Goal: Task Accomplishment & Management: Manage account settings

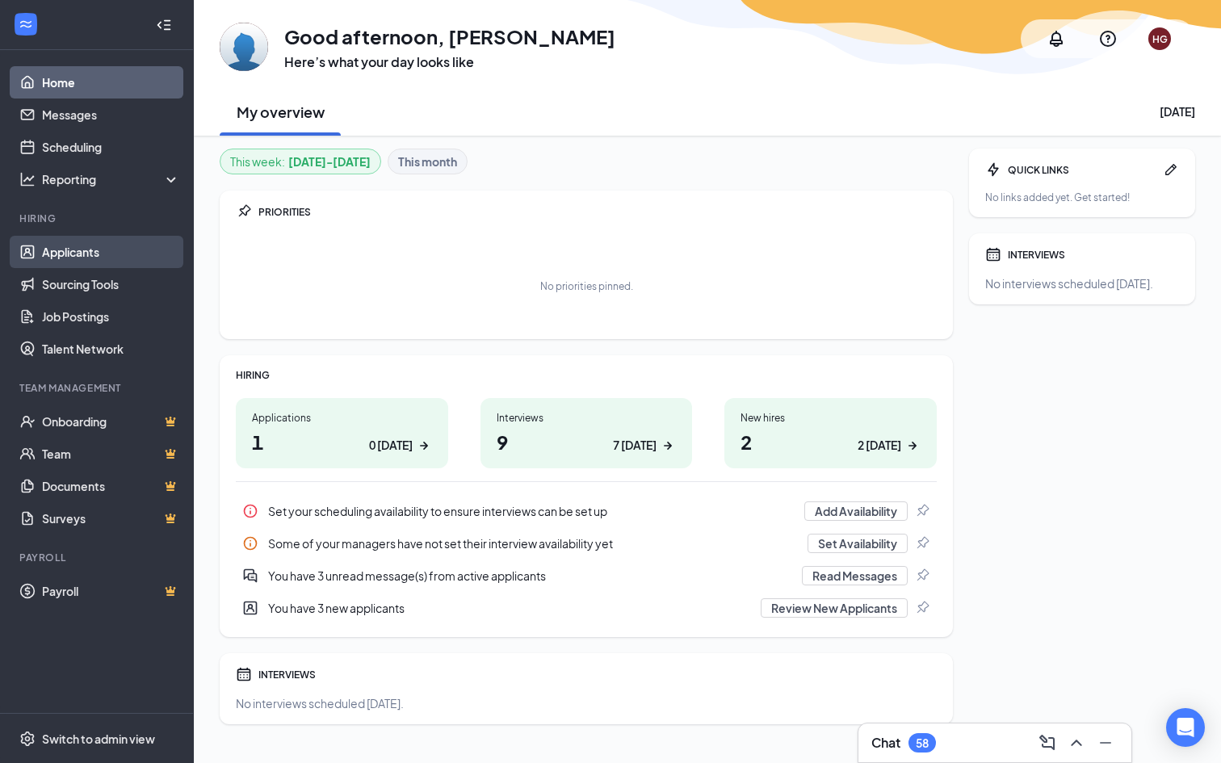
click at [114, 246] on link "Applicants" at bounding box center [111, 252] width 138 height 32
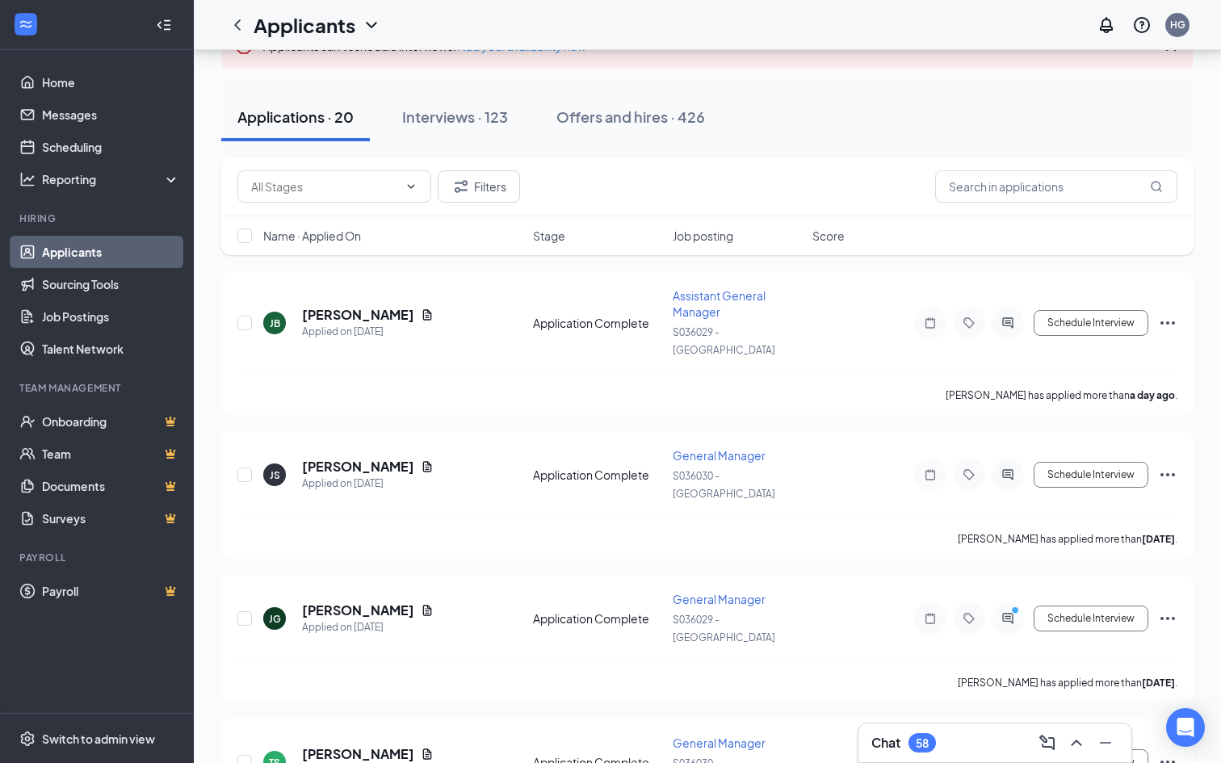
scroll to position [196, 0]
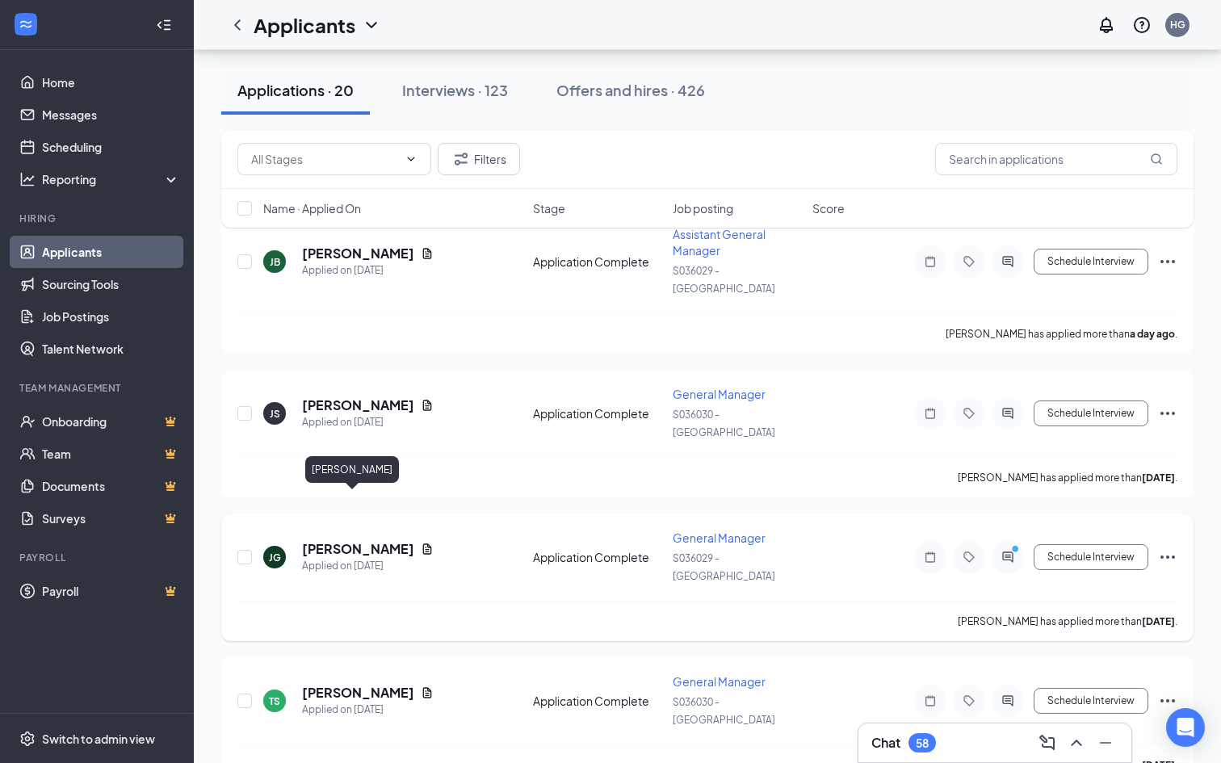
click at [363, 540] on h5 "[PERSON_NAME]" at bounding box center [358, 549] width 112 height 18
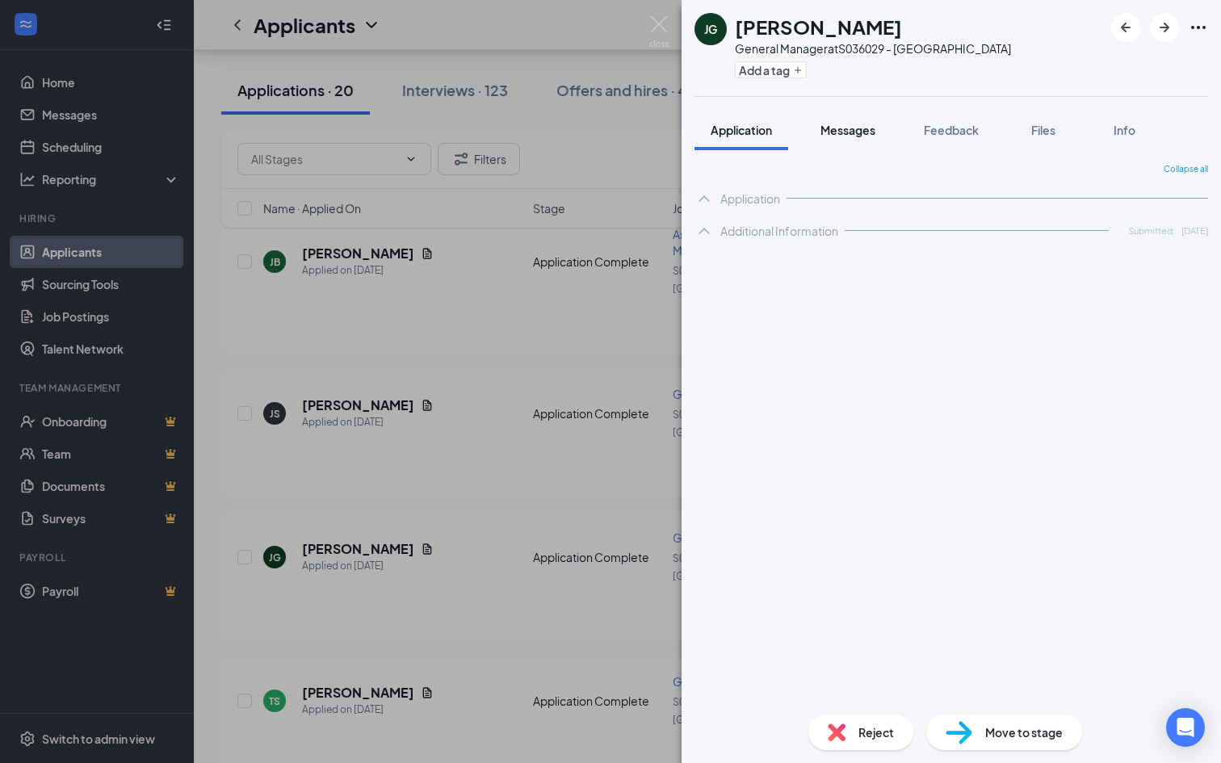
click at [862, 124] on span "Messages" at bounding box center [848, 130] width 55 height 15
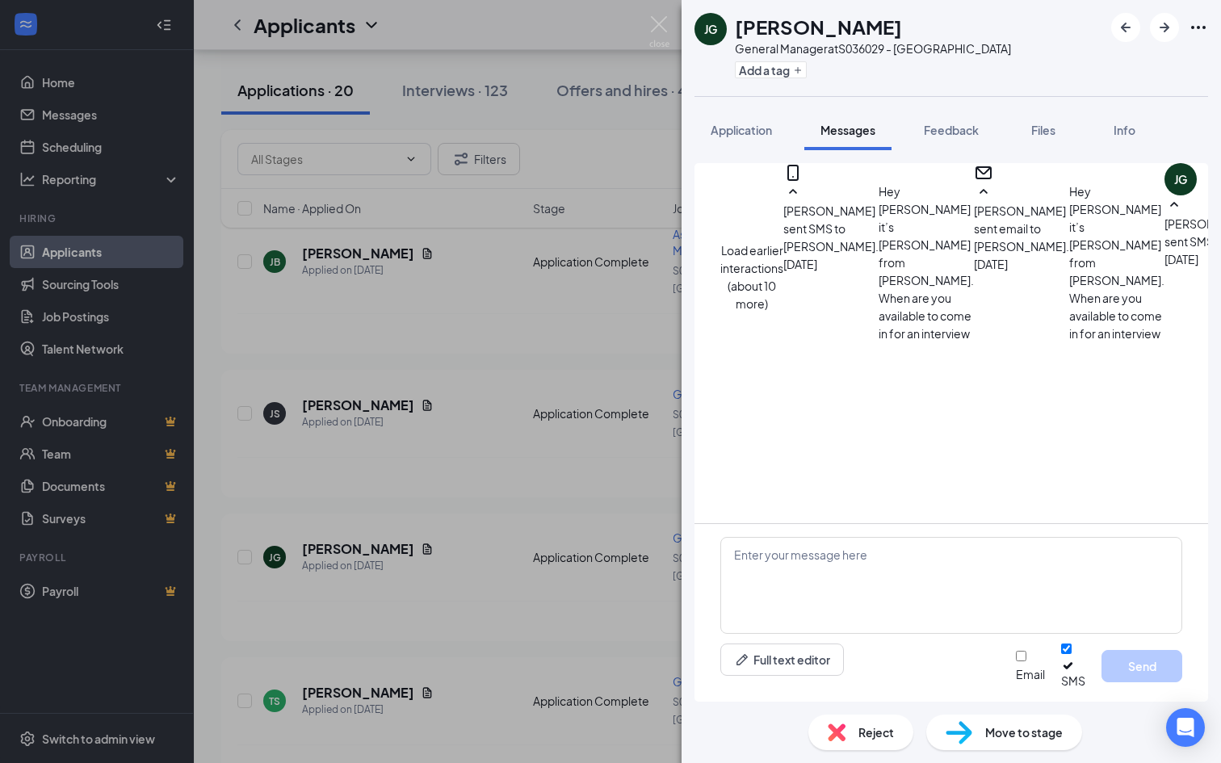
scroll to position [720, 0]
click at [217, 330] on div "[PERSON_NAME] General Manager at S036029 - [GEOGRAPHIC_DATA] Add a tag Applicat…" at bounding box center [610, 381] width 1221 height 763
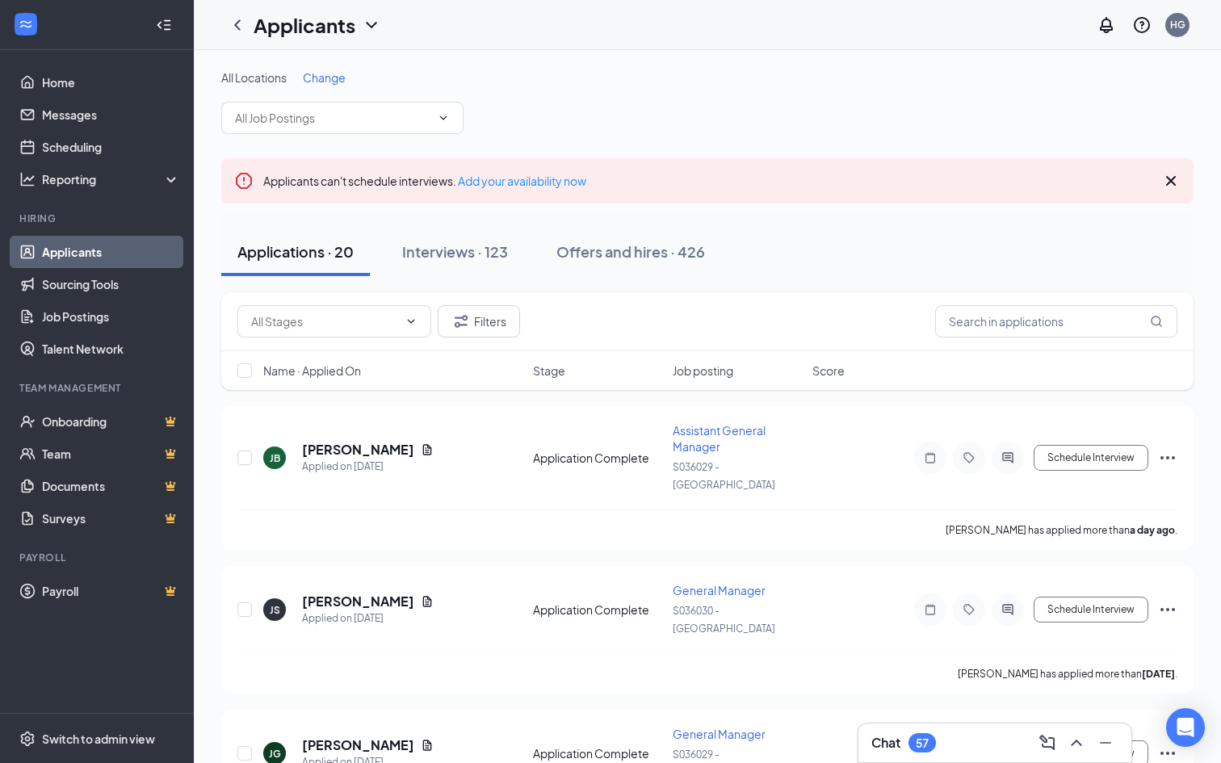
click at [337, 92] on div "All Locations Change" at bounding box center [707, 101] width 972 height 65
click at [337, 77] on span "Change" at bounding box center [324, 77] width 43 height 15
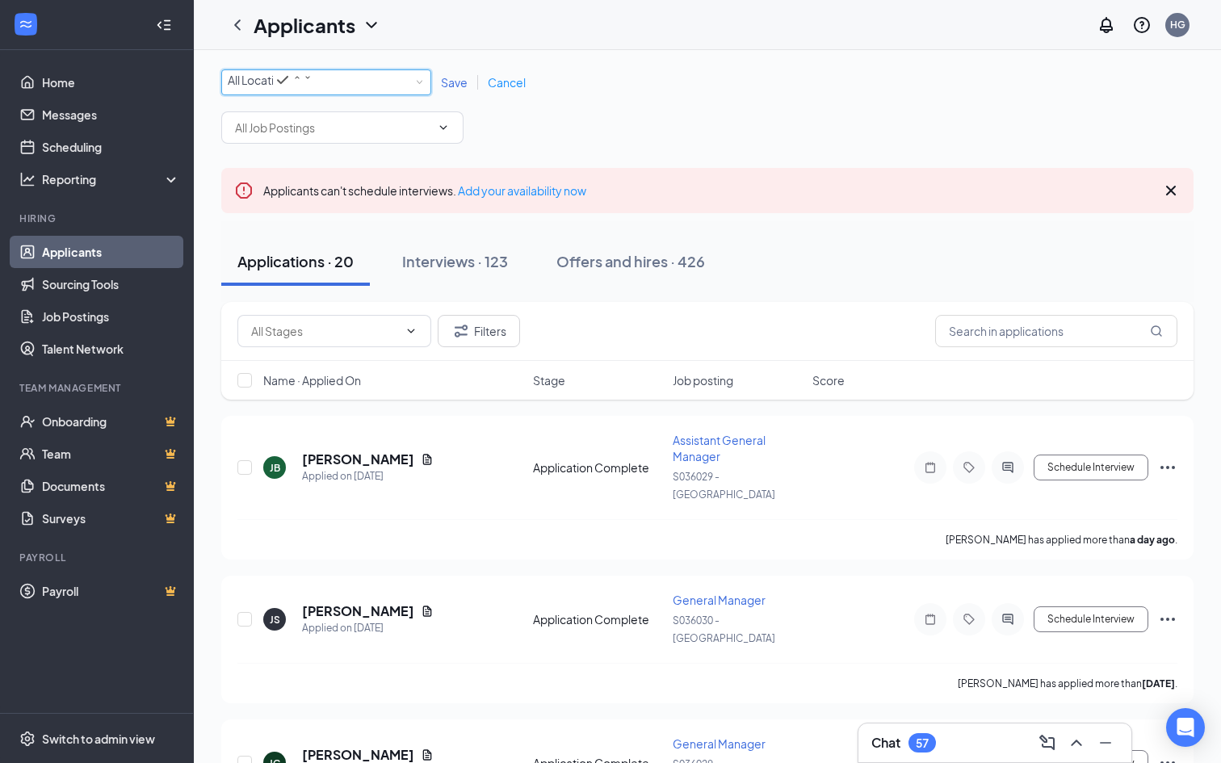
click at [313, 89] on div "All Locations" at bounding box center [270, 79] width 85 height 19
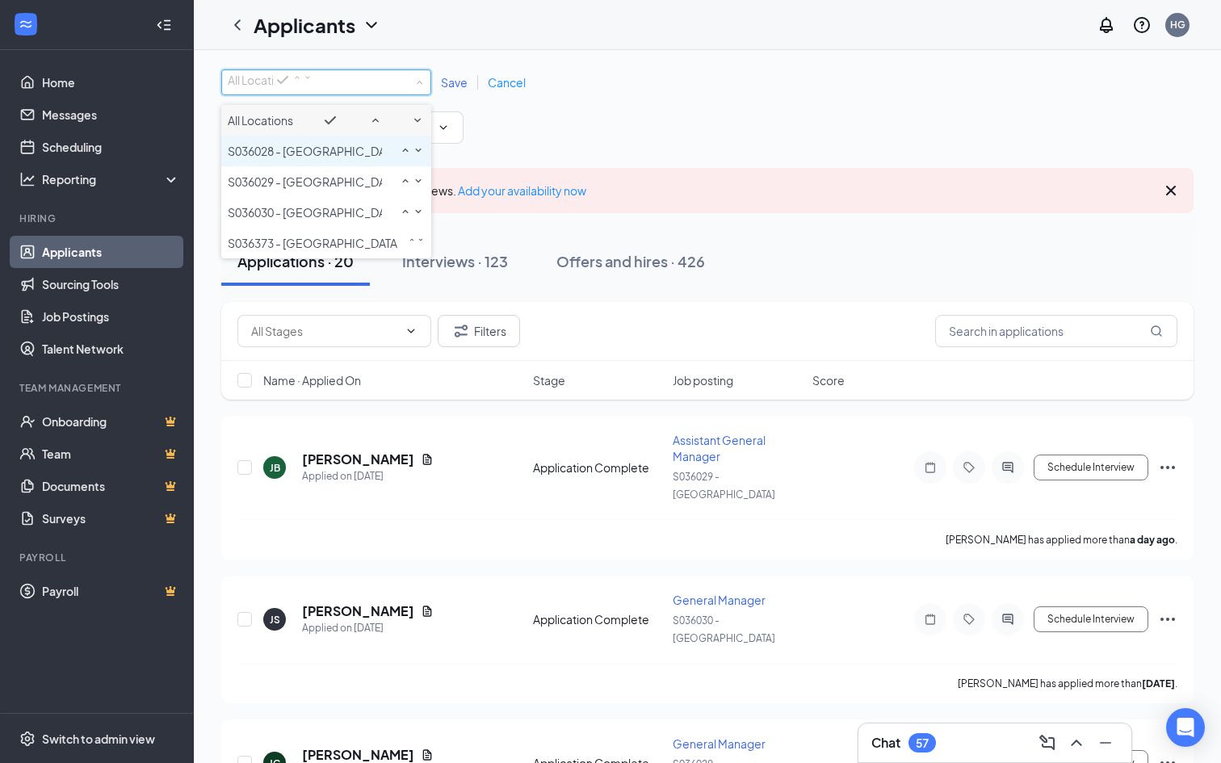
click at [359, 161] on div "S036028 - [GEOGRAPHIC_DATA]" at bounding box center [326, 150] width 197 height 19
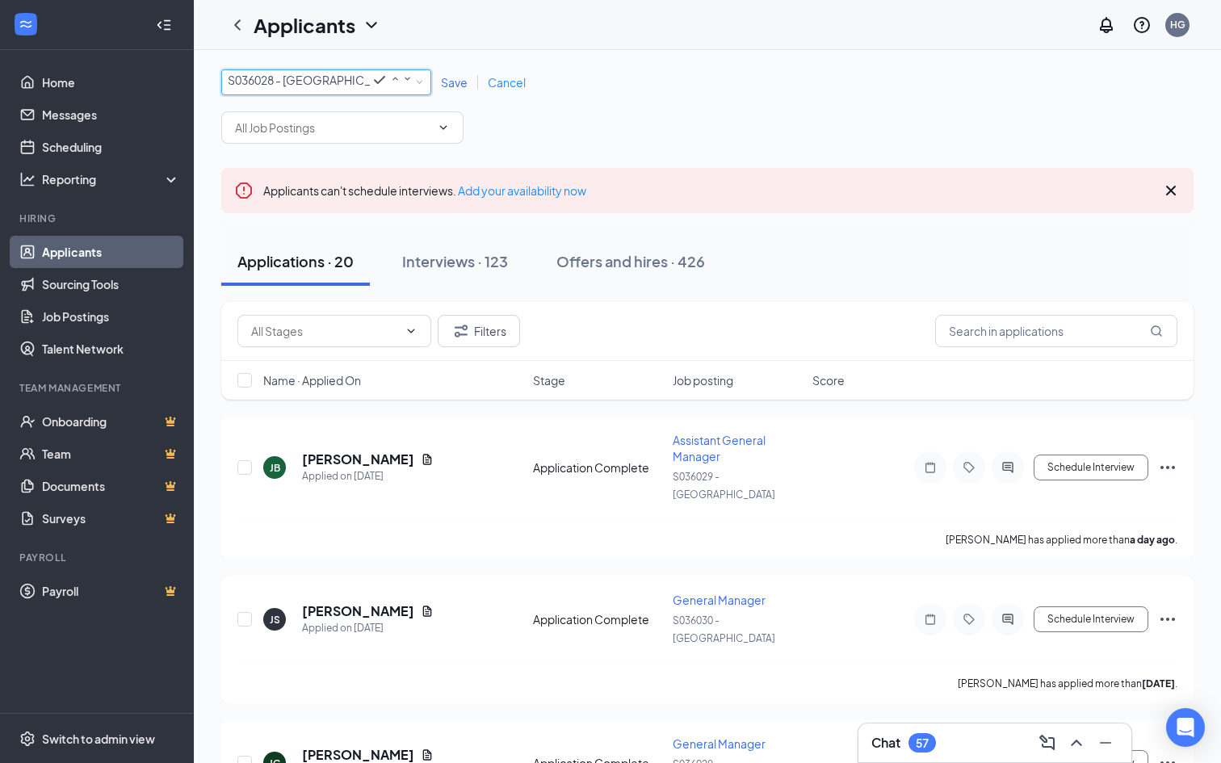
click at [458, 87] on span "Save" at bounding box center [454, 82] width 27 height 15
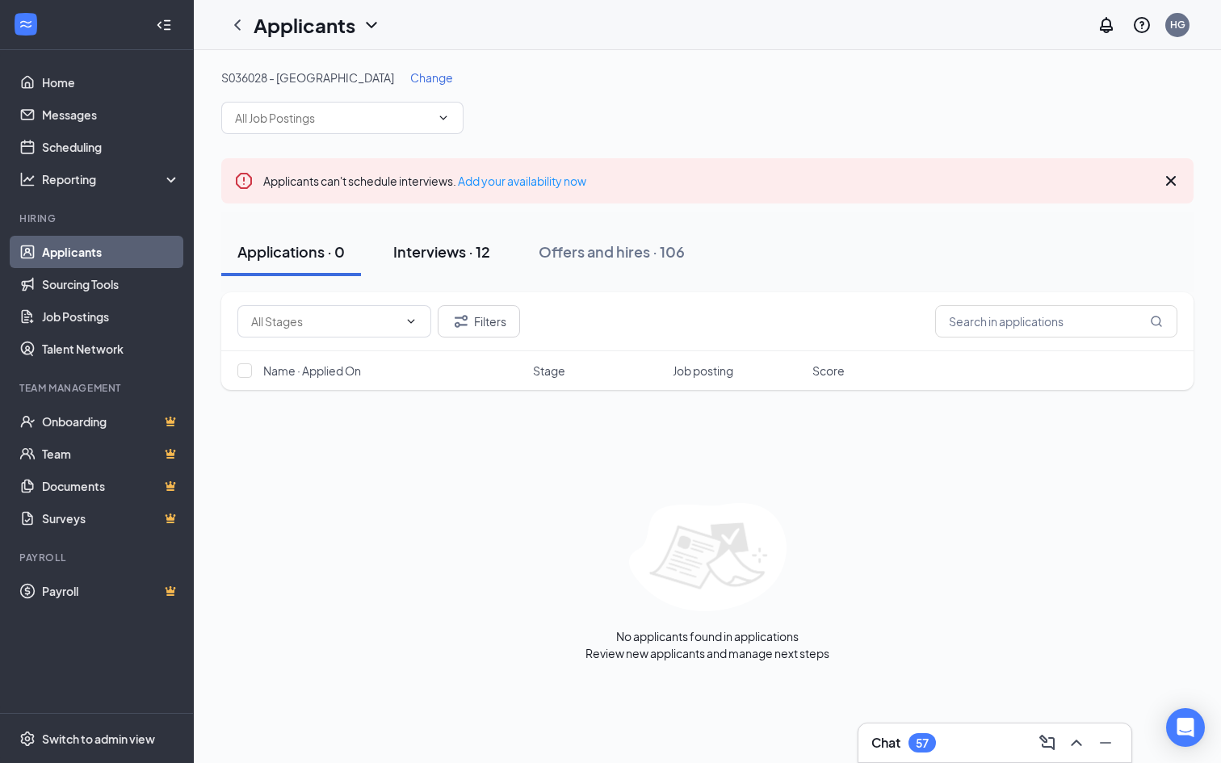
click at [450, 250] on div "Interviews · 12" at bounding box center [441, 251] width 97 height 20
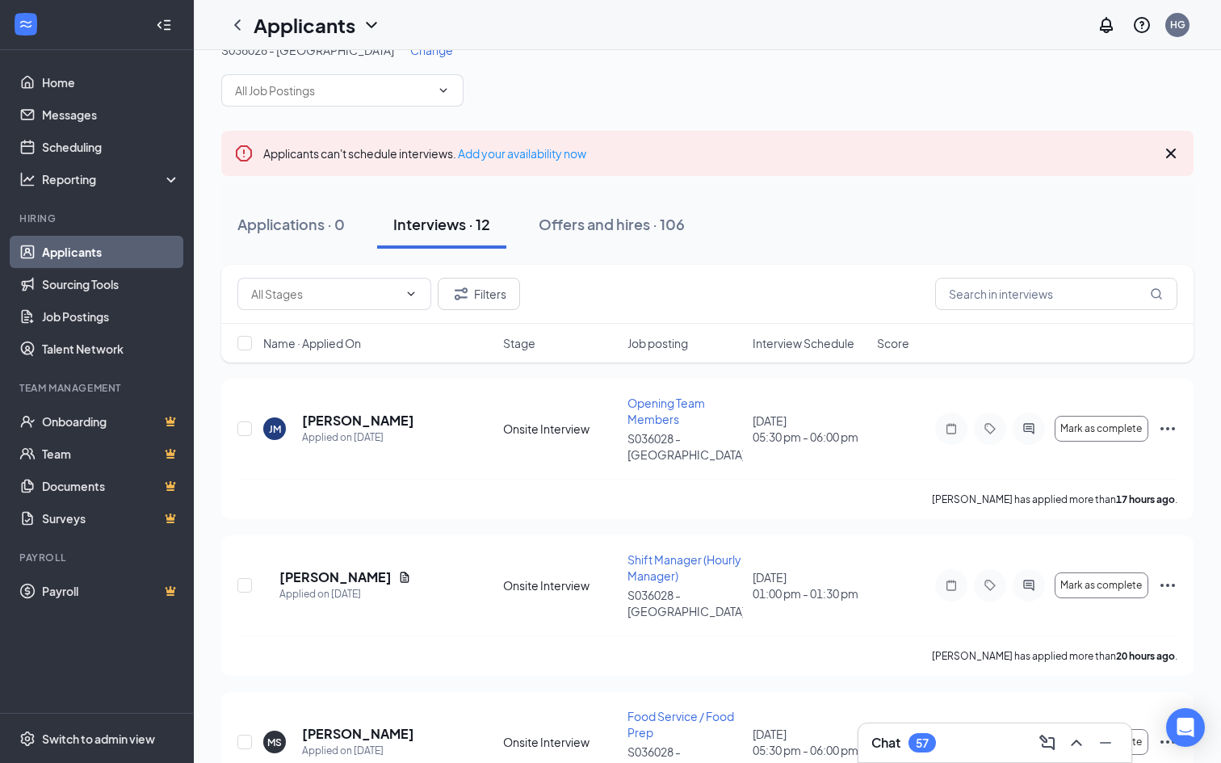
scroll to position [58, 0]
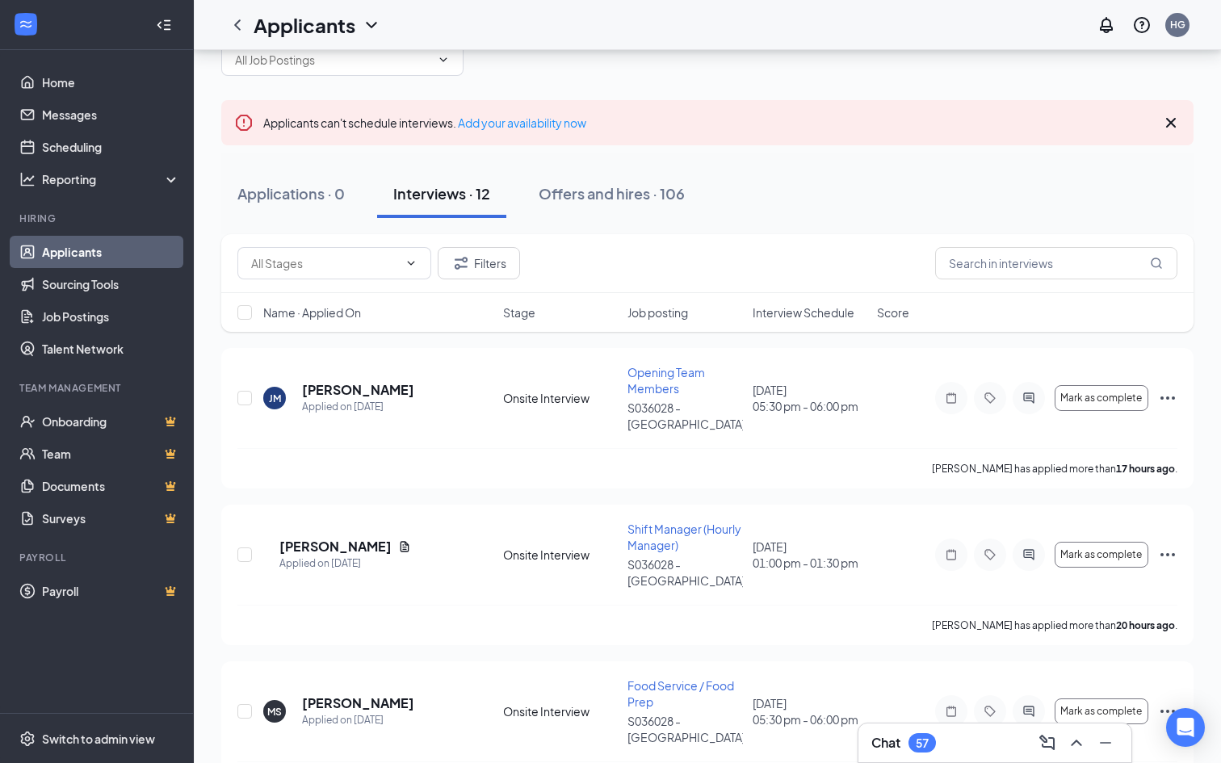
click at [776, 257] on div "Filters" at bounding box center [707, 263] width 940 height 32
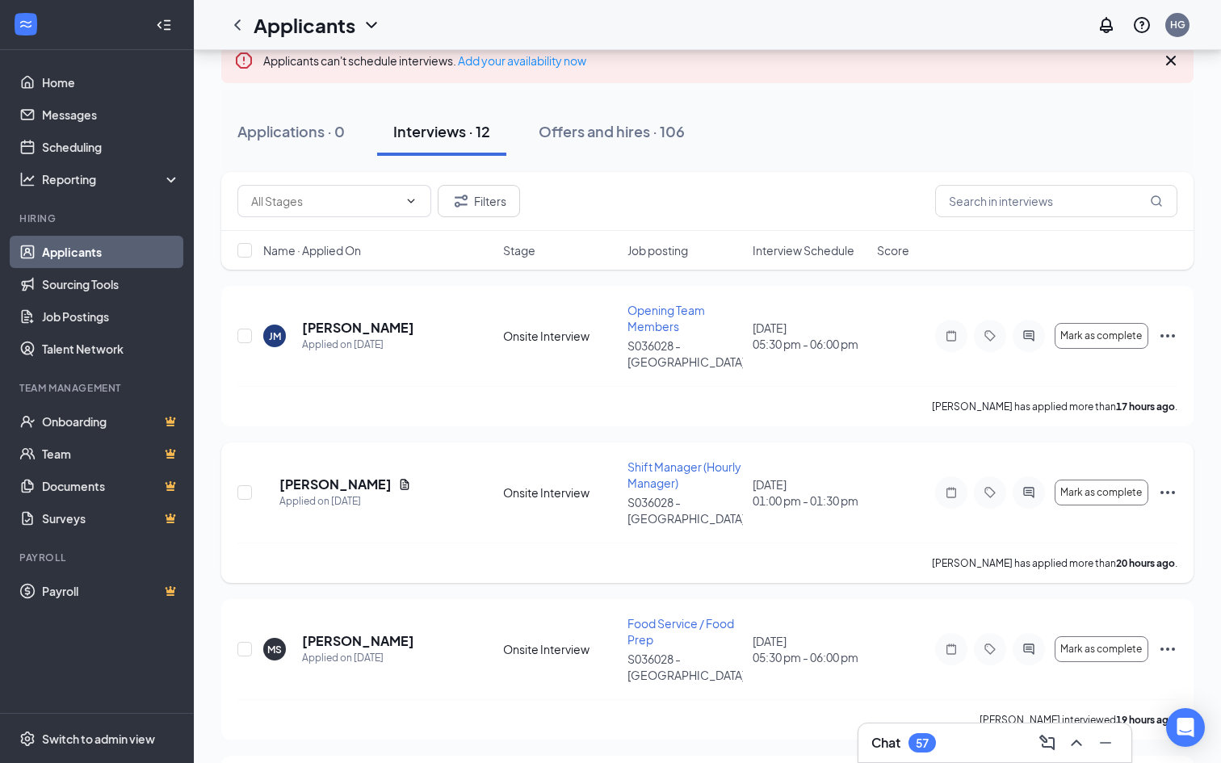
scroll to position [124, 0]
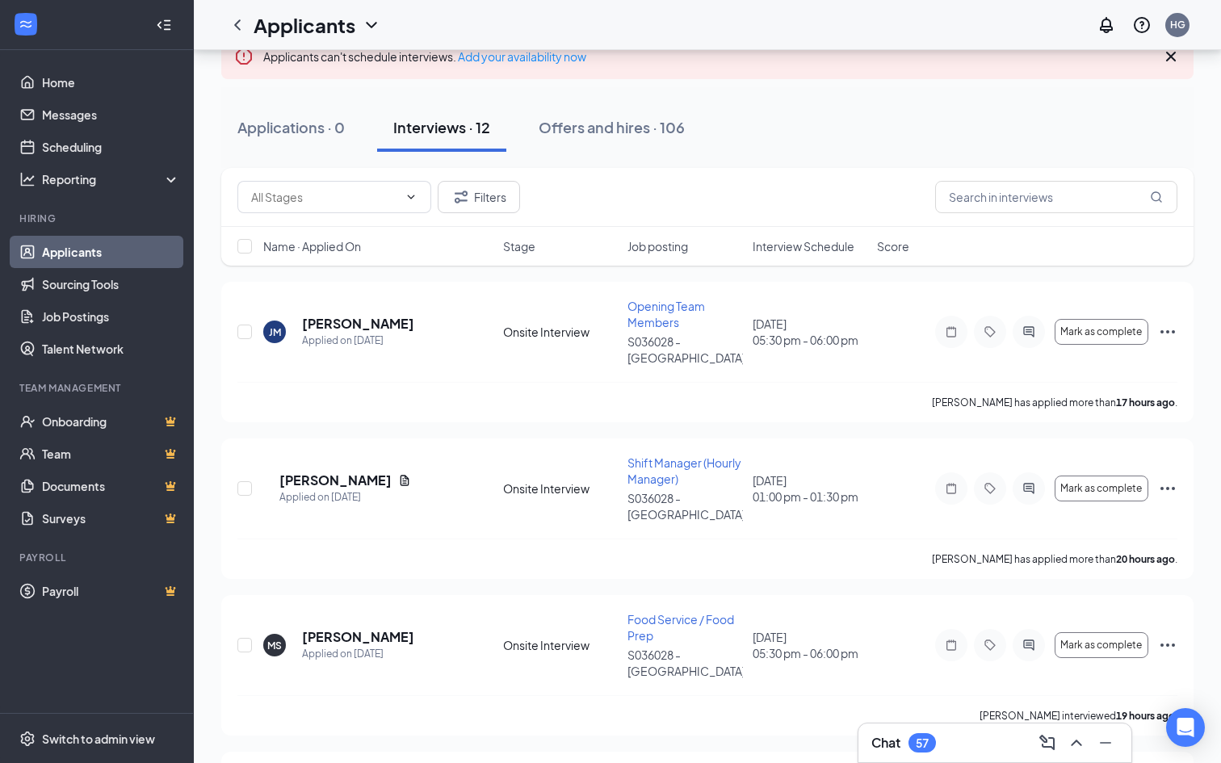
click at [808, 249] on span "Interview Schedule" at bounding box center [804, 246] width 102 height 16
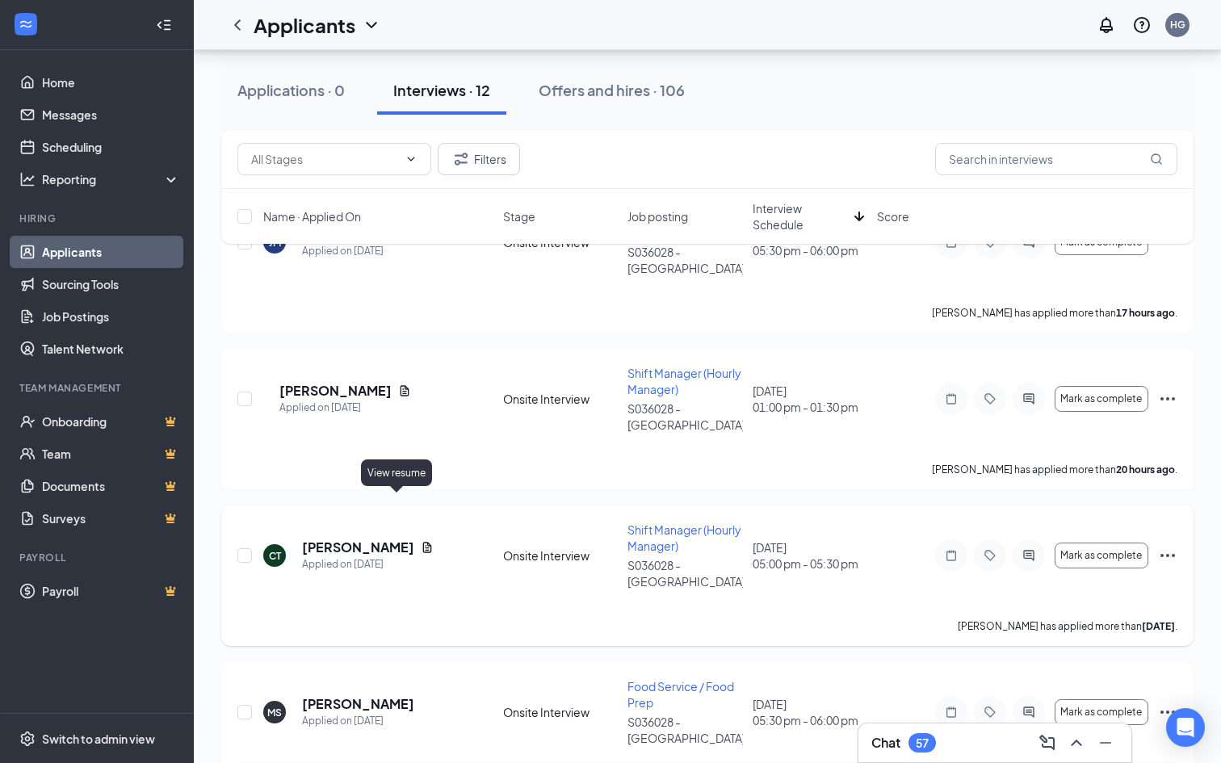
scroll to position [233, 0]
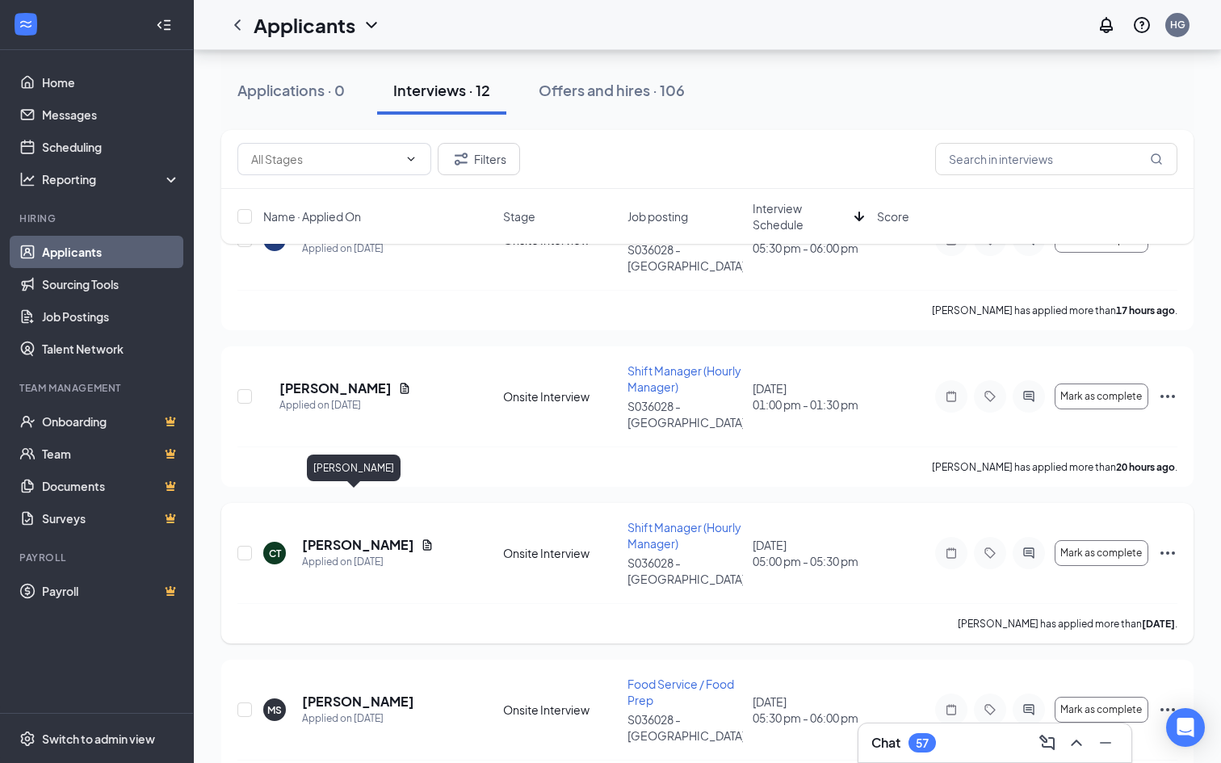
click at [349, 536] on h5 "[PERSON_NAME]" at bounding box center [358, 545] width 112 height 18
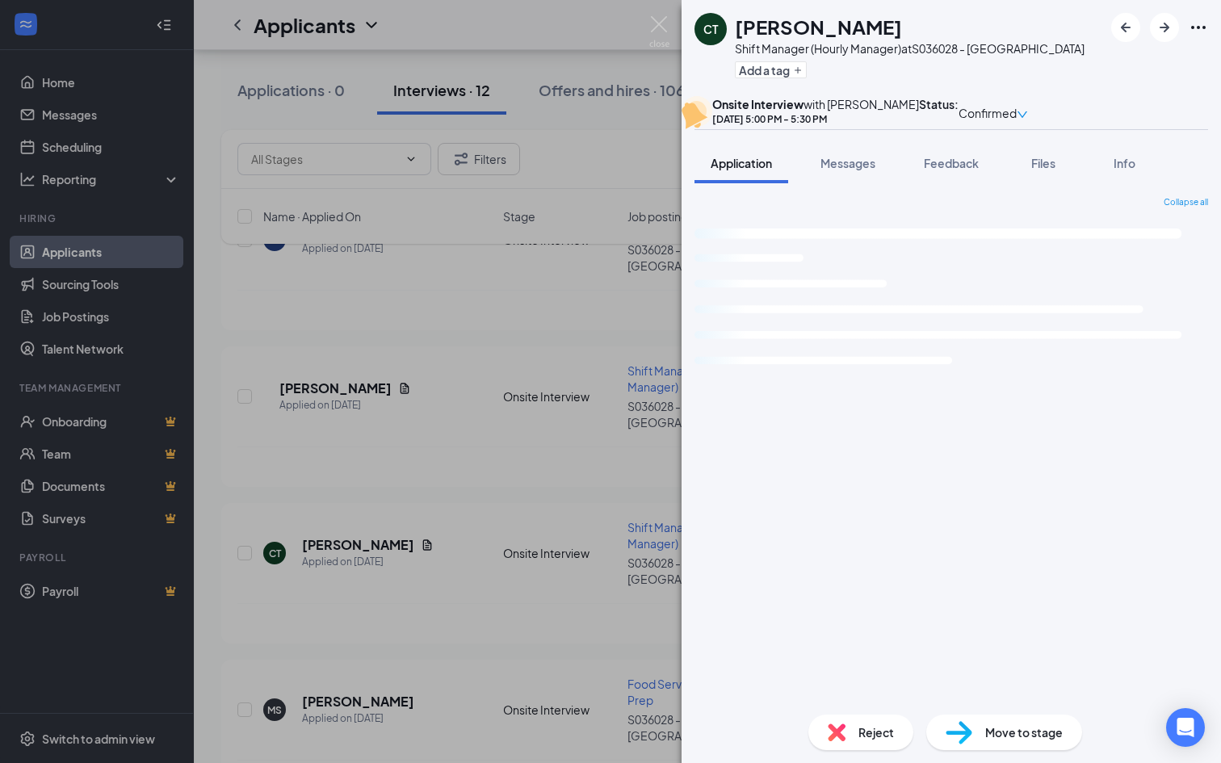
click at [451, 392] on div "CT [PERSON_NAME] Shift Manager (Hourly Manager) at S036028 - Biddeford Add a ta…" at bounding box center [610, 381] width 1221 height 763
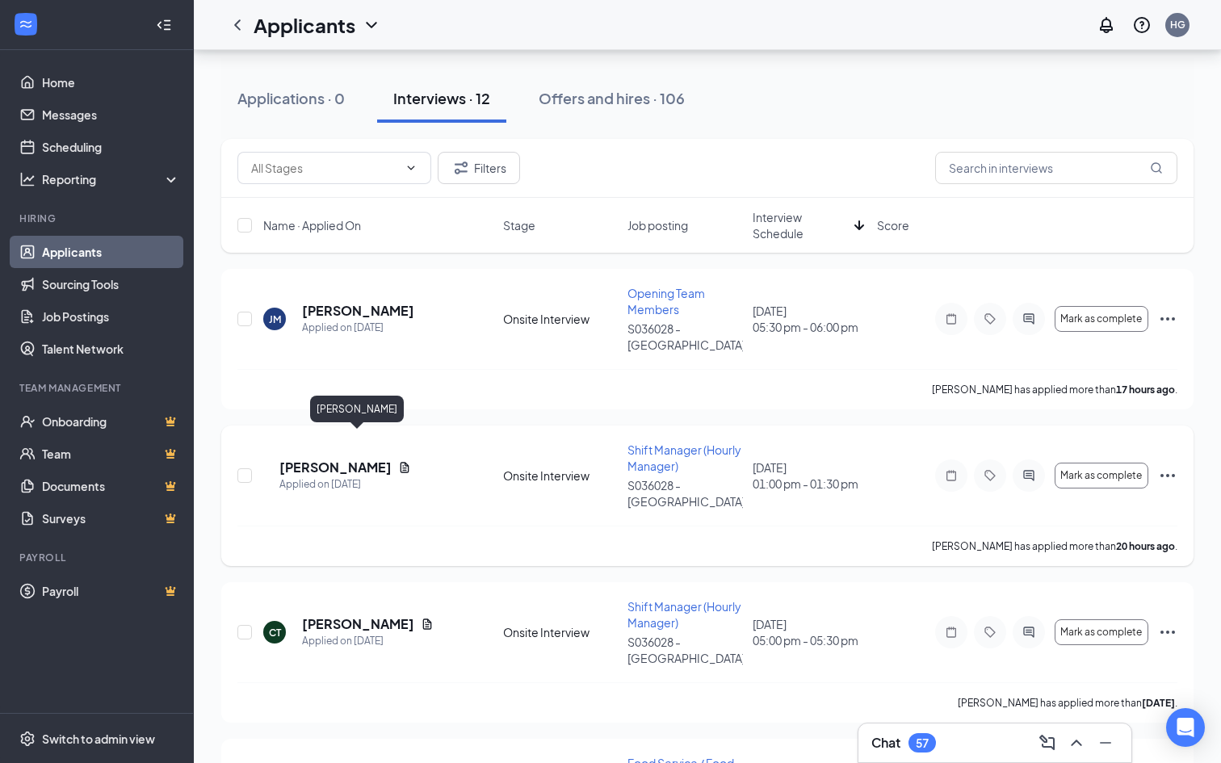
scroll to position [143, 0]
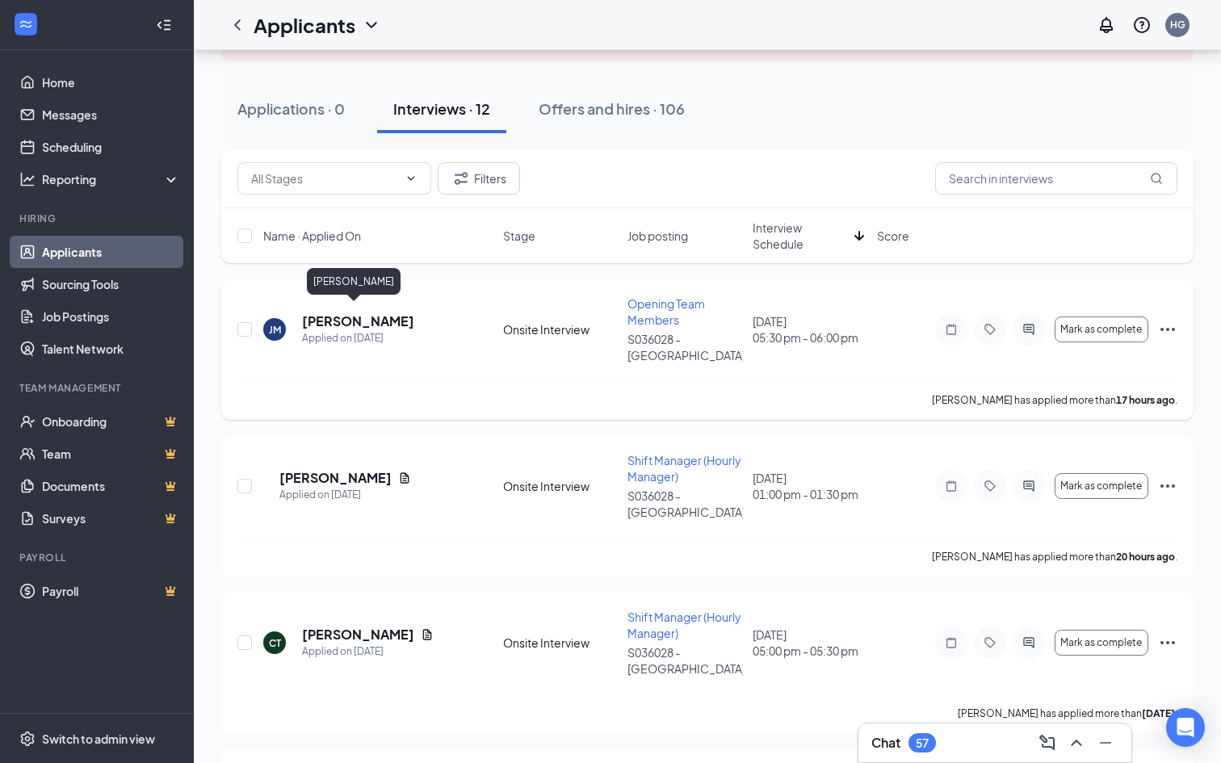
click at [371, 317] on h5 "[PERSON_NAME]" at bounding box center [358, 322] width 112 height 18
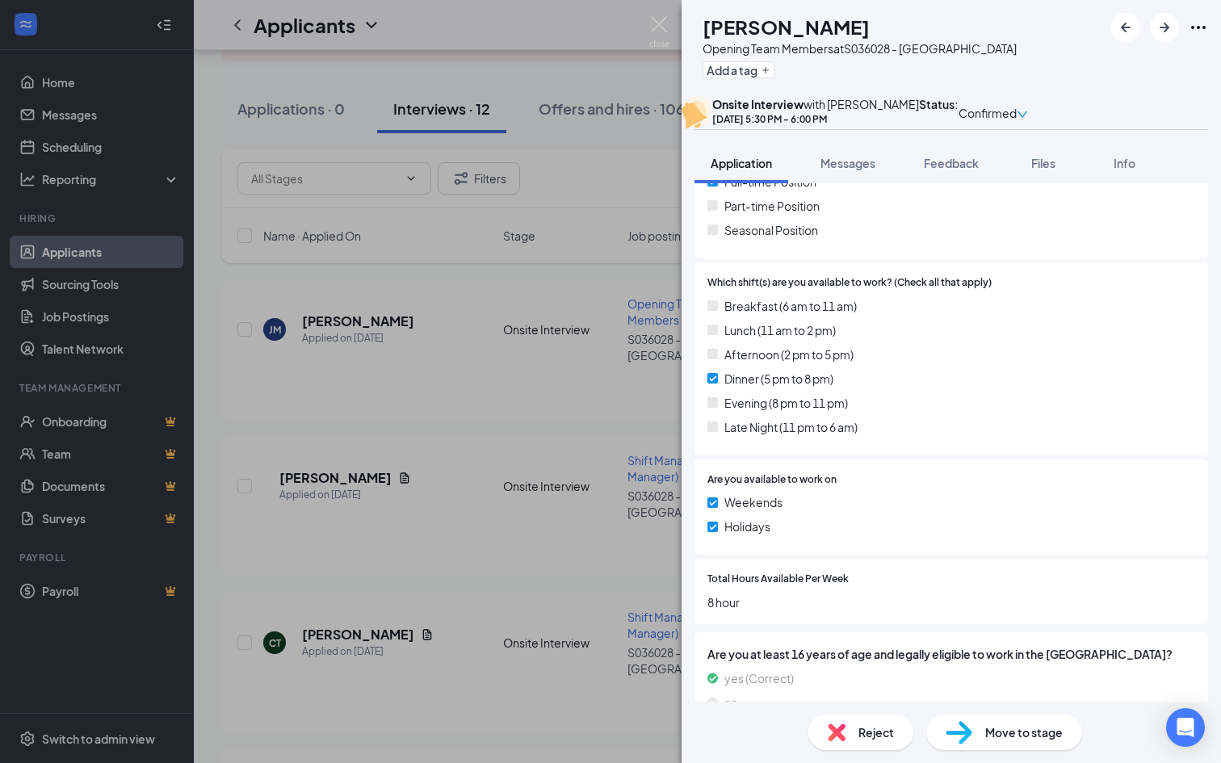
scroll to position [493, 0]
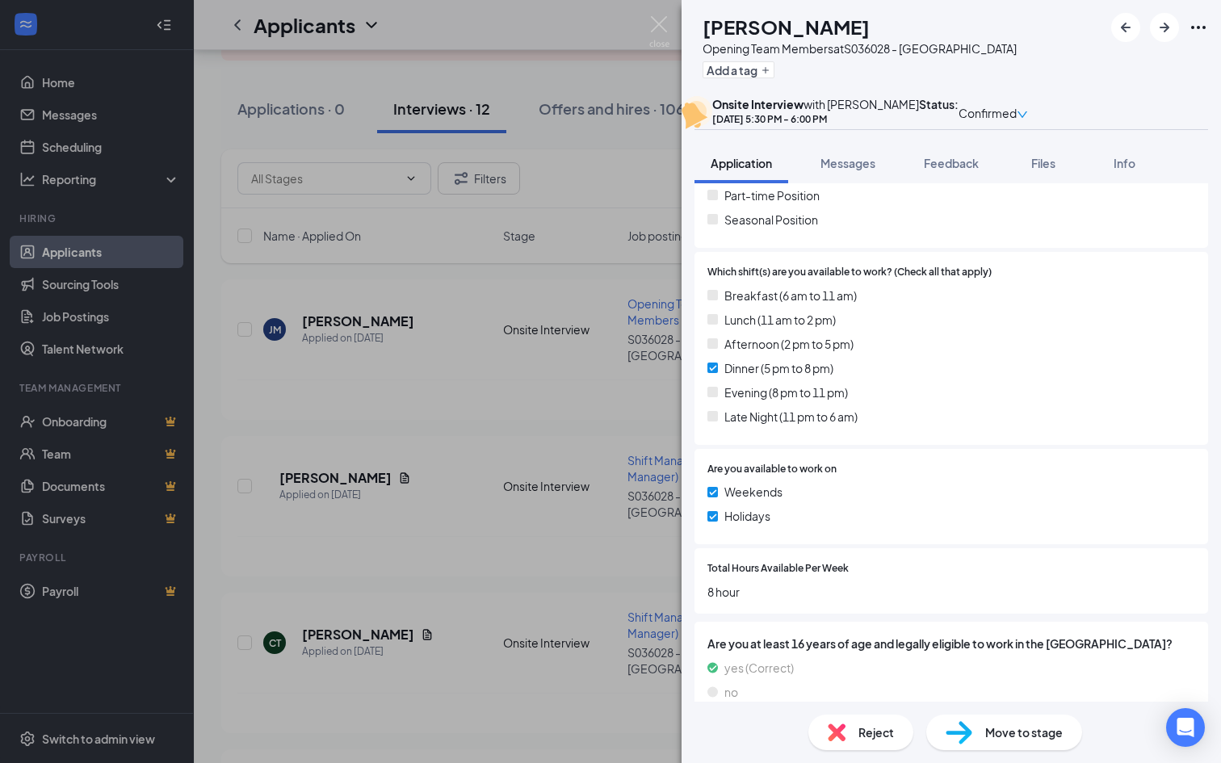
click at [556, 450] on div "[PERSON_NAME] Opening Team Members at S036028 - Biddeford Add a tag Onsite Inte…" at bounding box center [610, 381] width 1221 height 763
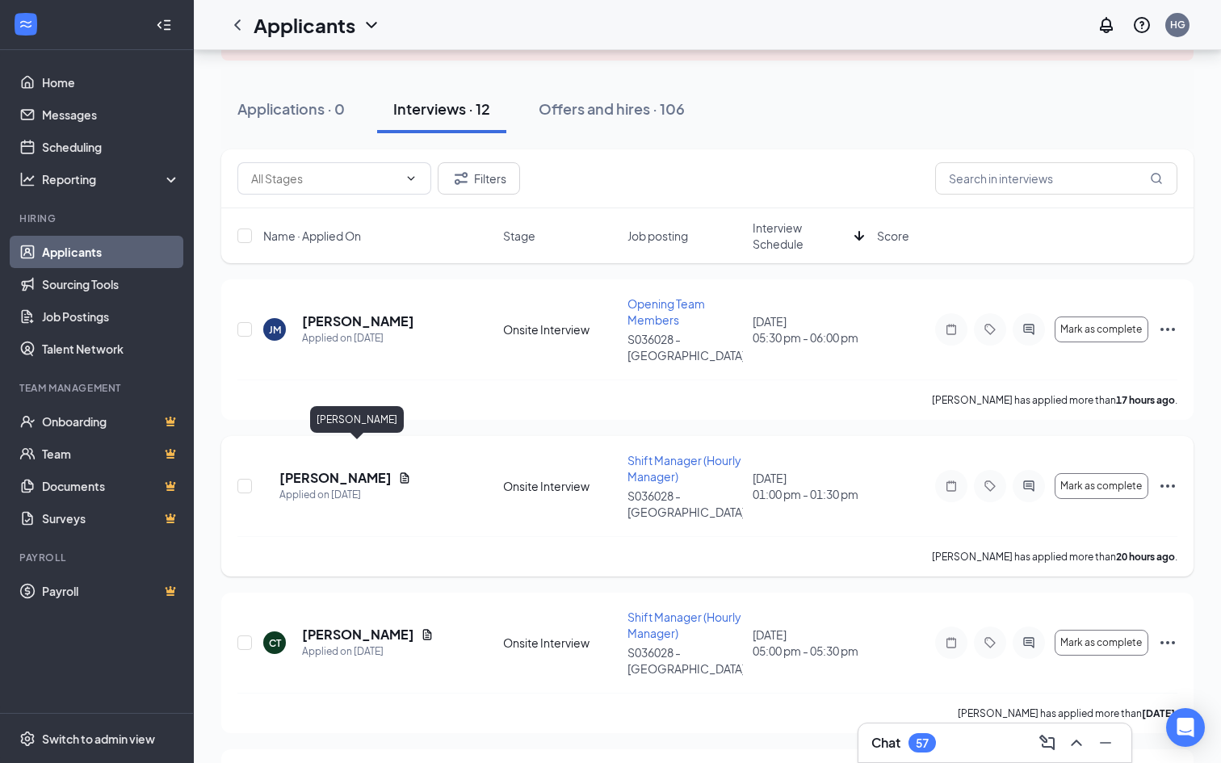
click at [364, 469] on h5 "[PERSON_NAME]" at bounding box center [335, 478] width 112 height 18
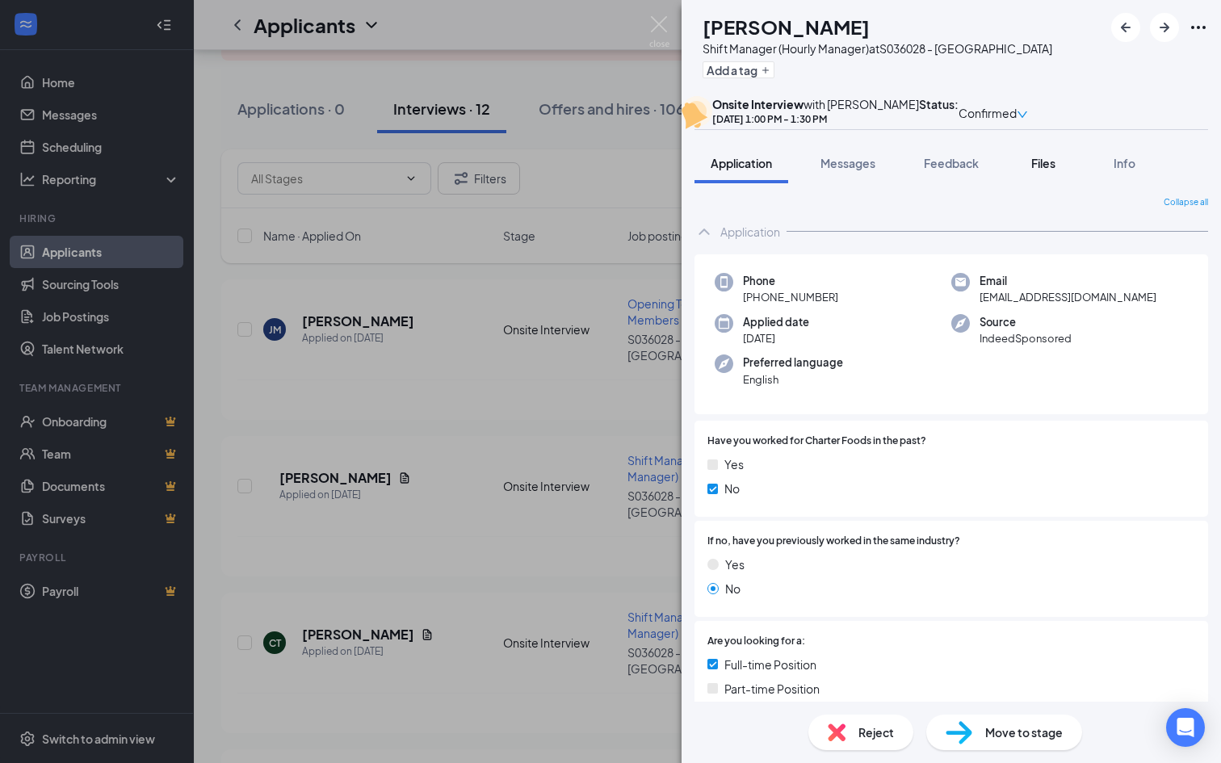
click at [1039, 171] on div "Files" at bounding box center [1043, 163] width 32 height 16
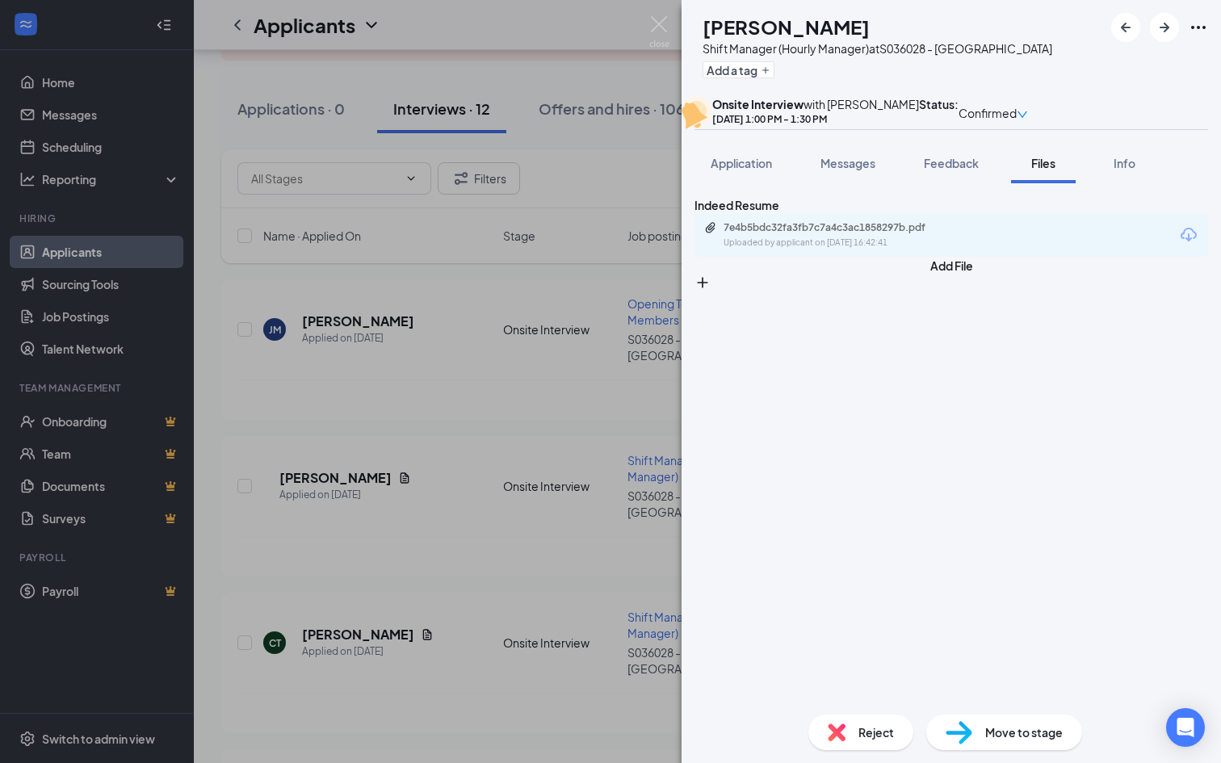
click at [540, 282] on div "[PERSON_NAME] [PERSON_NAME] Shift Manager (Hourly Manager) at S036028 - Biddefo…" at bounding box center [610, 381] width 1221 height 763
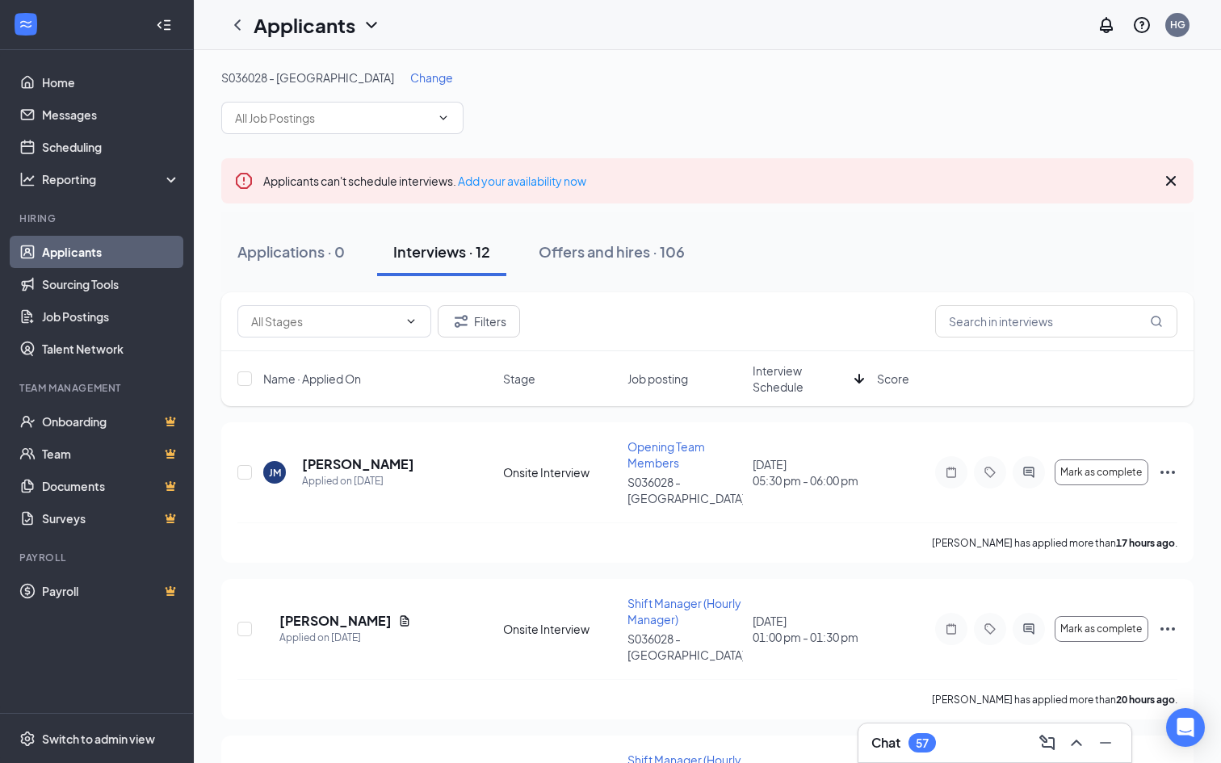
click at [410, 78] on span "Change" at bounding box center [431, 77] width 43 height 15
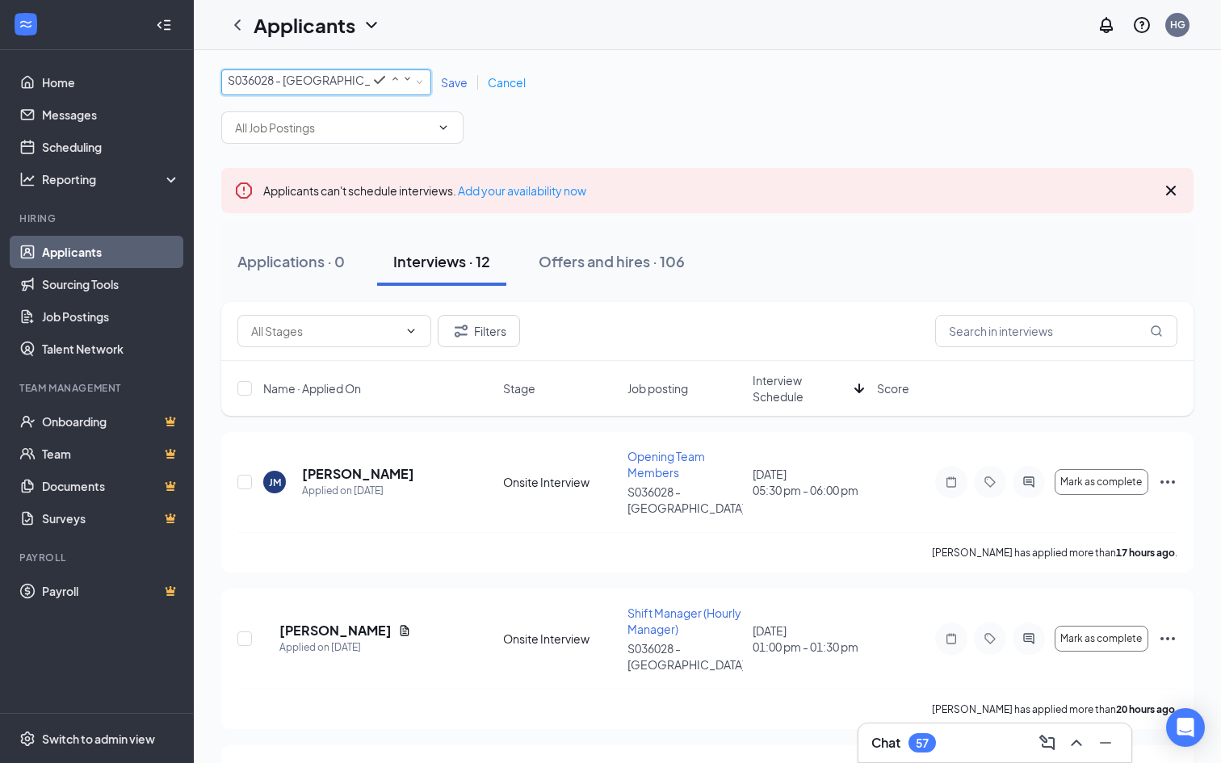
click at [352, 88] on div "S036028 - [GEOGRAPHIC_DATA]" at bounding box center [321, 79] width 186 height 19
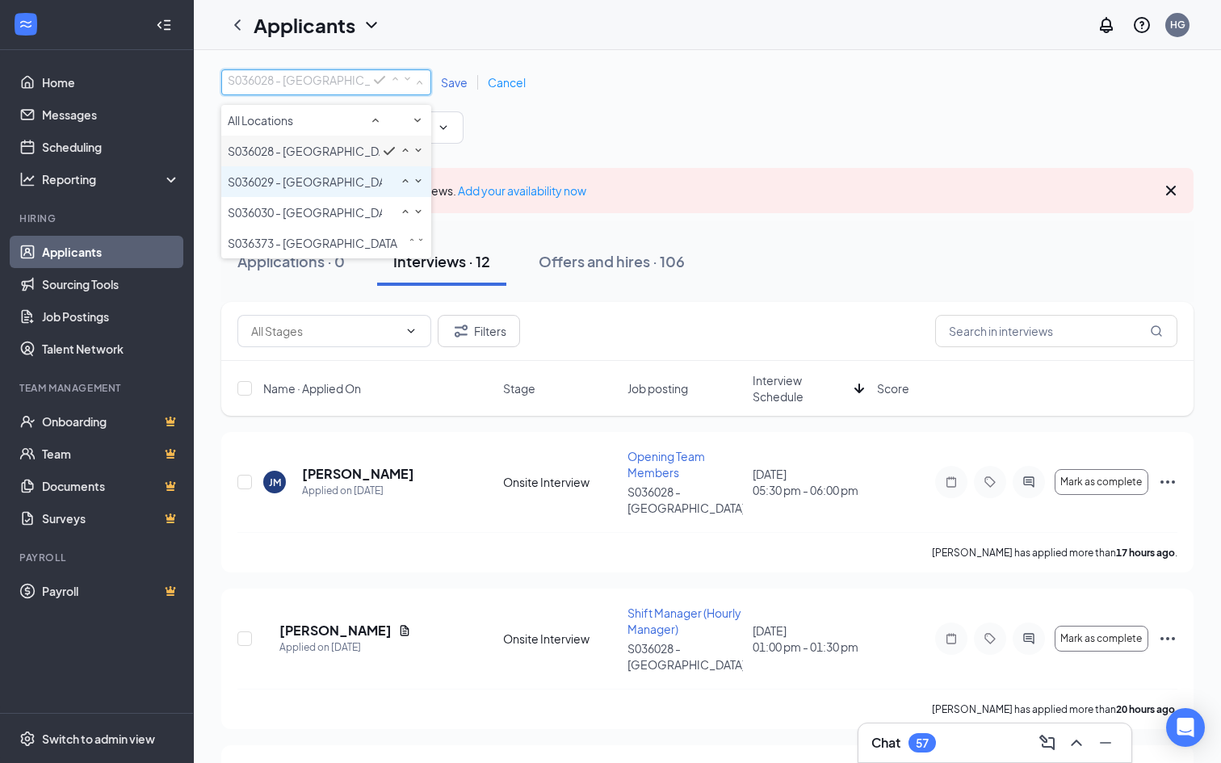
click at [328, 189] on span "S036029 - [GEOGRAPHIC_DATA]" at bounding box center [314, 181] width 173 height 15
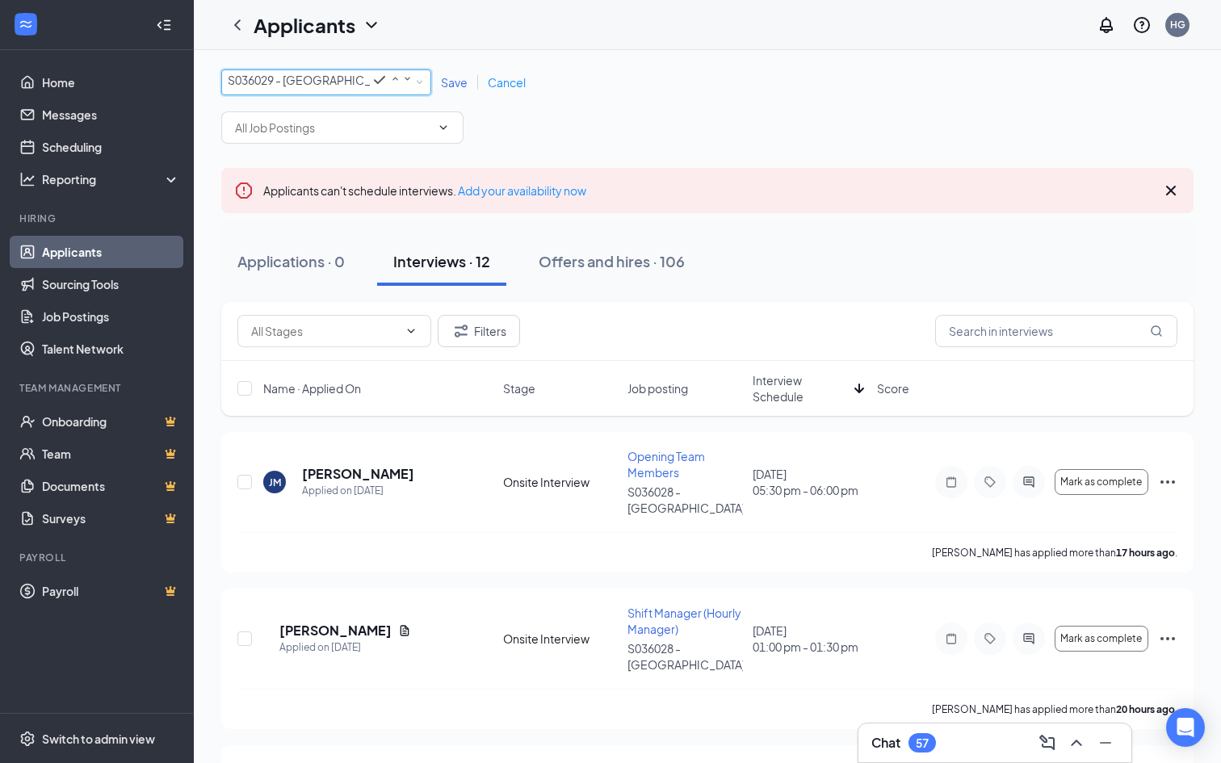
click at [456, 81] on span "Save" at bounding box center [454, 82] width 27 height 15
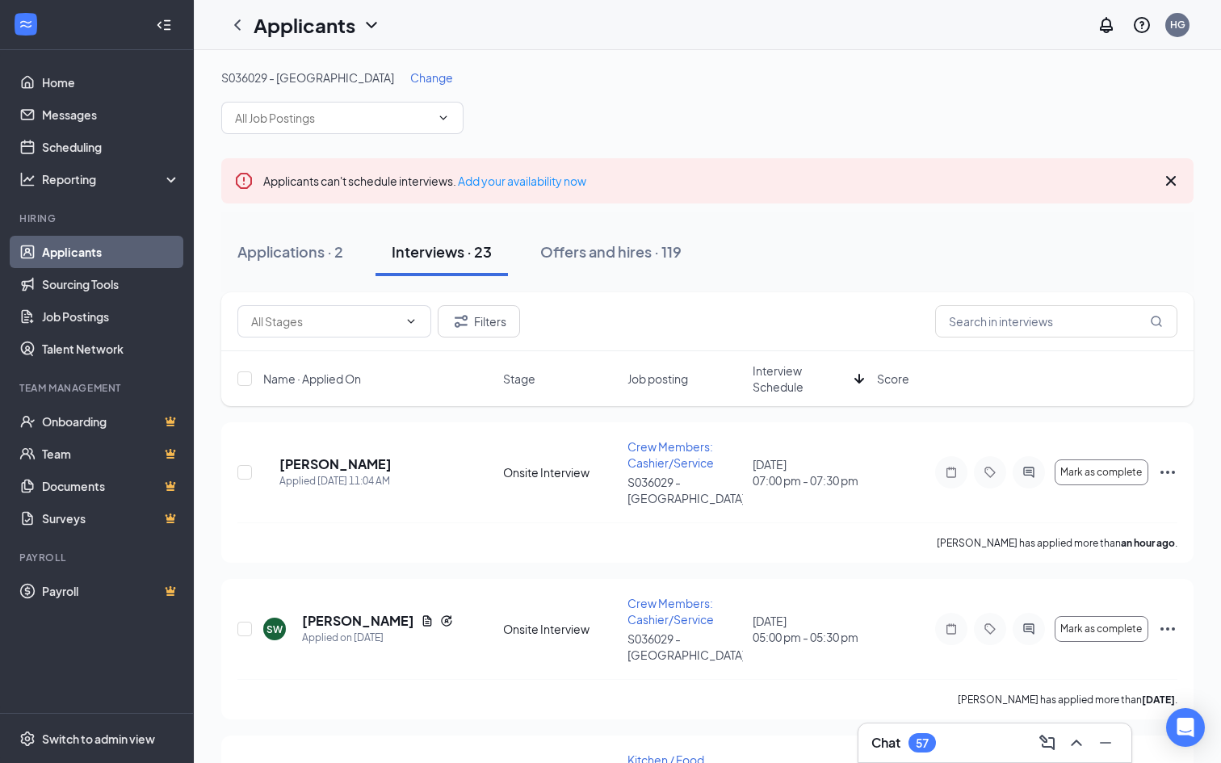
click at [367, 100] on div "S036029 - [GEOGRAPHIC_DATA] Change" at bounding box center [707, 101] width 972 height 65
click at [367, 91] on div "S036029 - [GEOGRAPHIC_DATA] Change" at bounding box center [707, 101] width 972 height 65
click at [410, 77] on span "Change" at bounding box center [431, 77] width 43 height 15
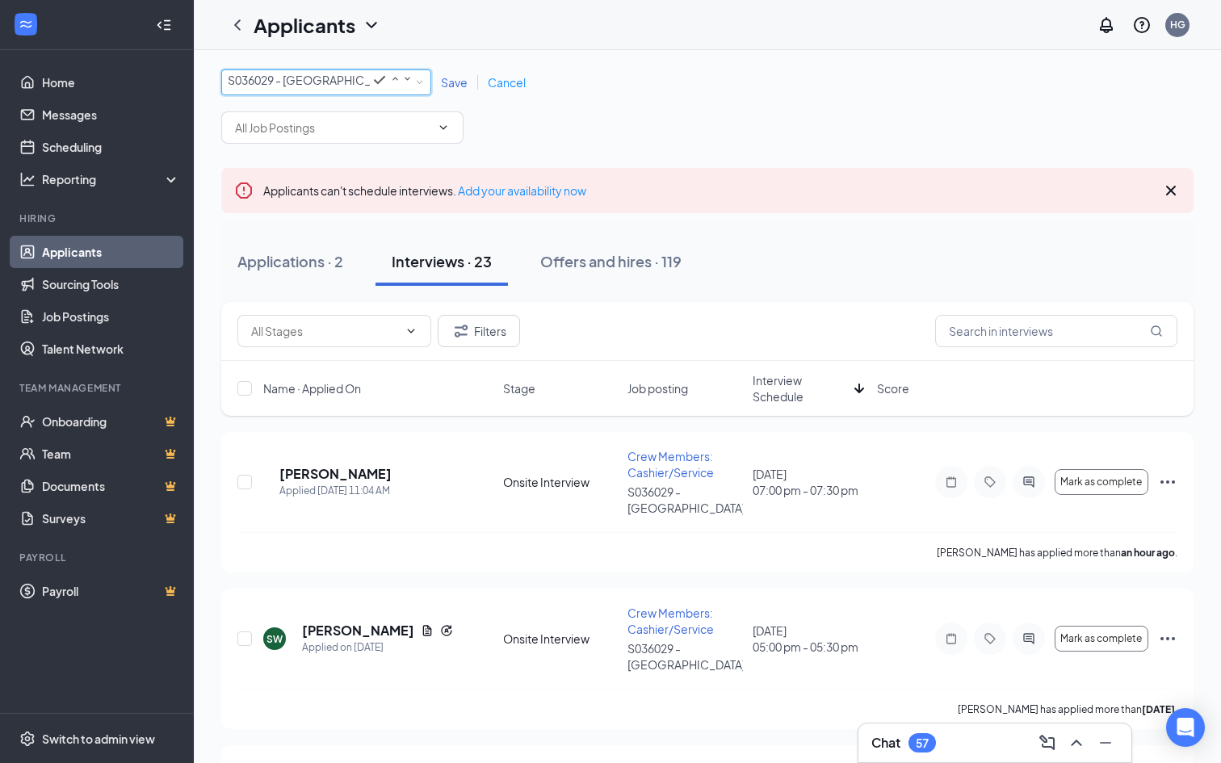
click at [317, 88] on span "S036029 - [GEOGRAPHIC_DATA]" at bounding box center [299, 80] width 142 height 16
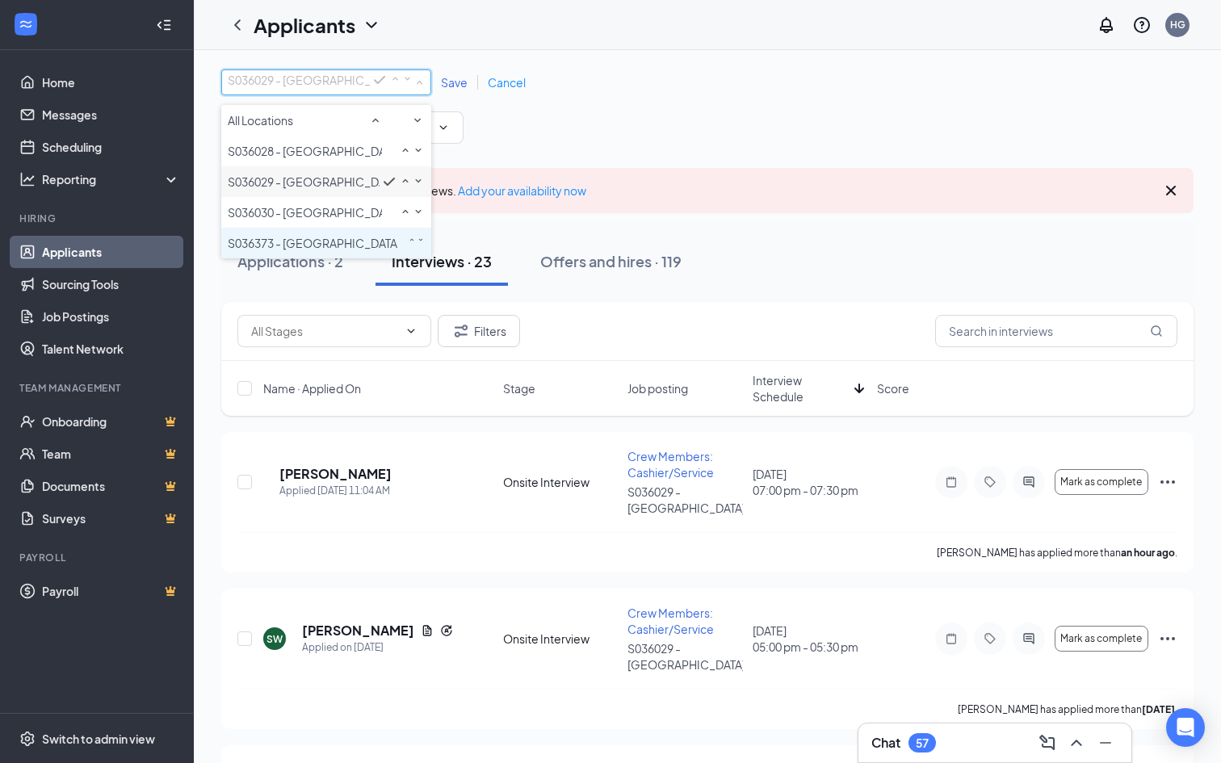
click at [363, 253] on div "S036373 - [GEOGRAPHIC_DATA], [GEOGRAPHIC_DATA]" at bounding box center [326, 242] width 197 height 19
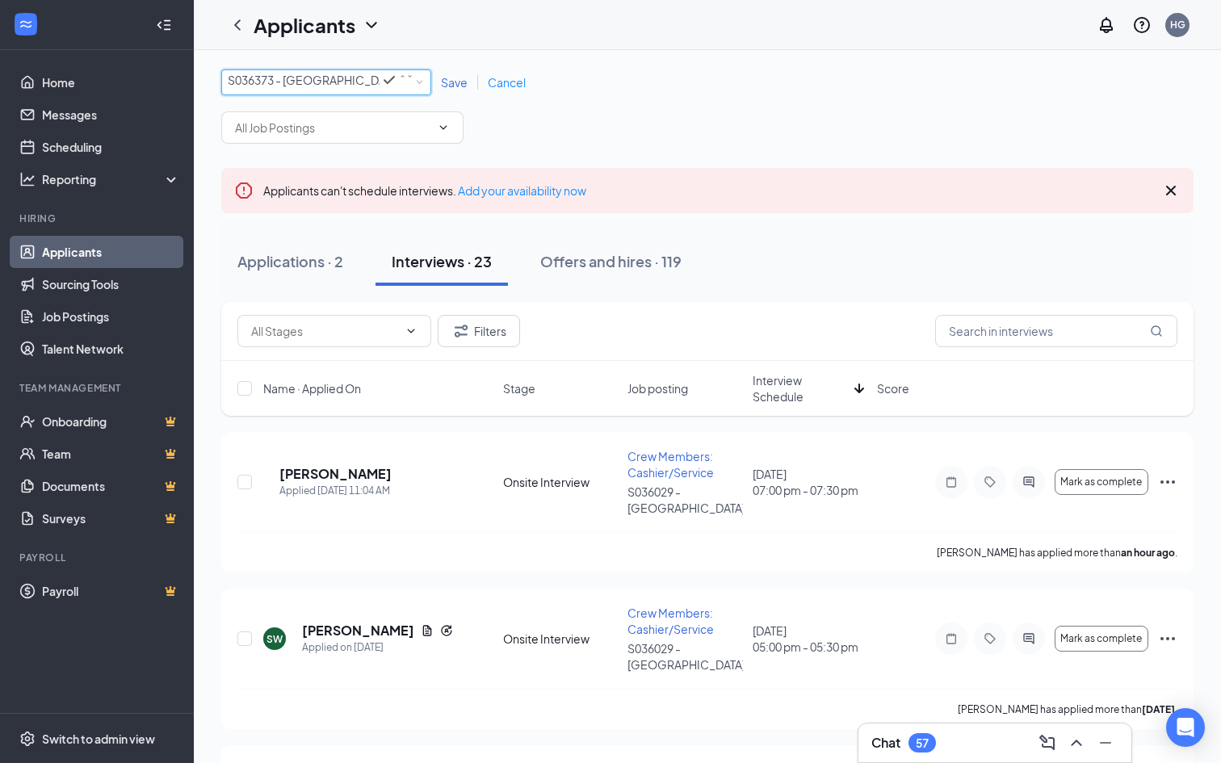
click at [438, 86] on link "Save" at bounding box center [454, 82] width 47 height 15
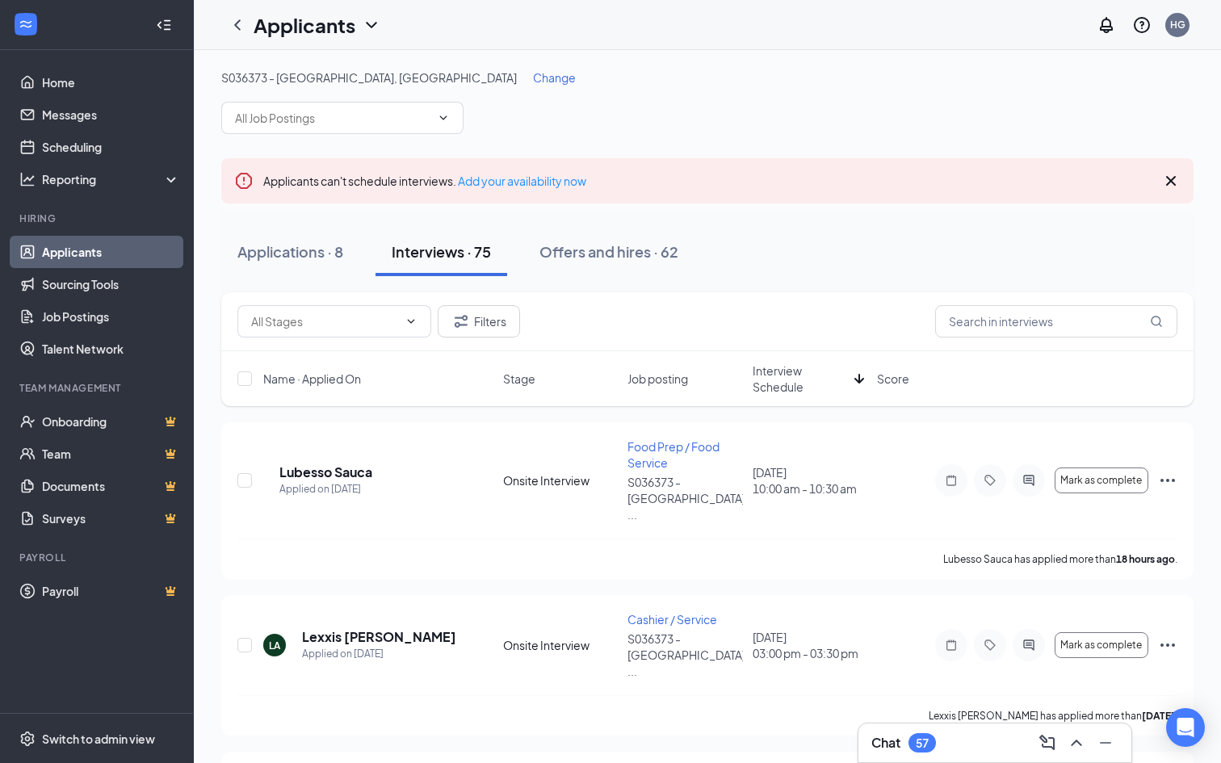
click at [533, 73] on span "Change" at bounding box center [554, 77] width 43 height 15
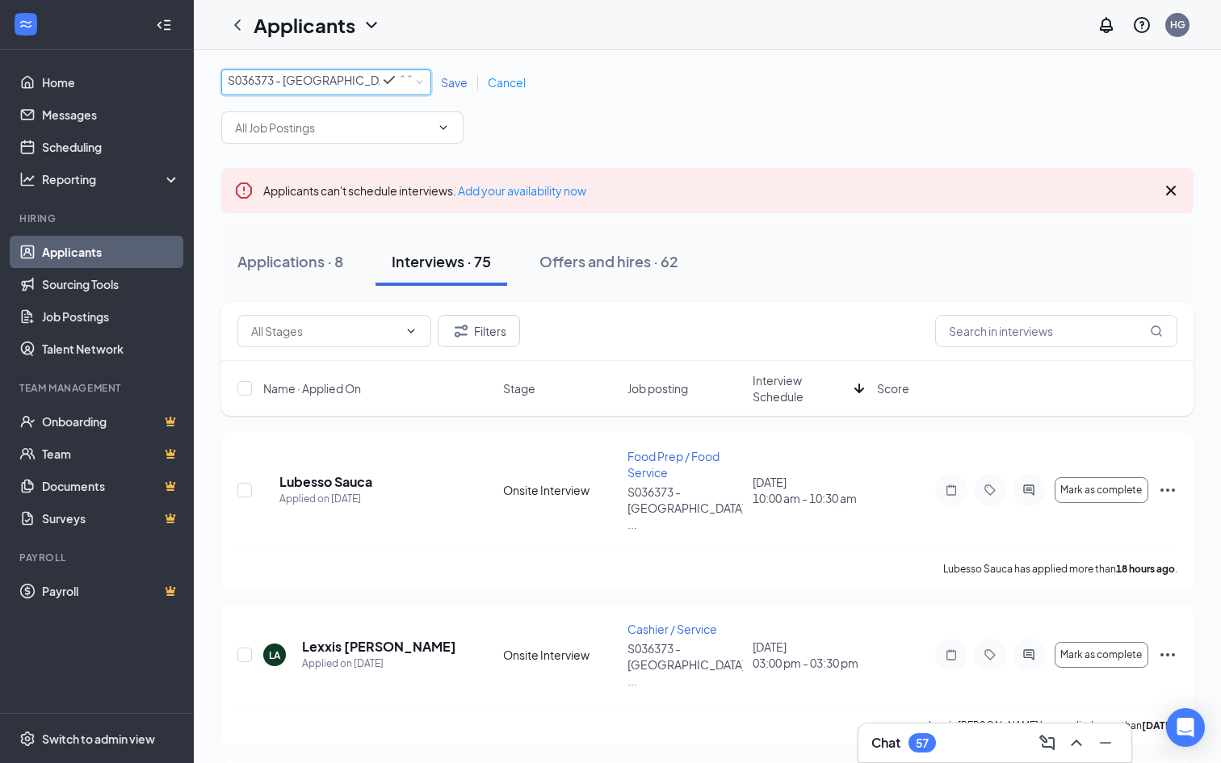
click at [399, 90] on div "S036373 - [GEOGRAPHIC_DATA], [GEOGRAPHIC_DATA]" at bounding box center [321, 79] width 186 height 19
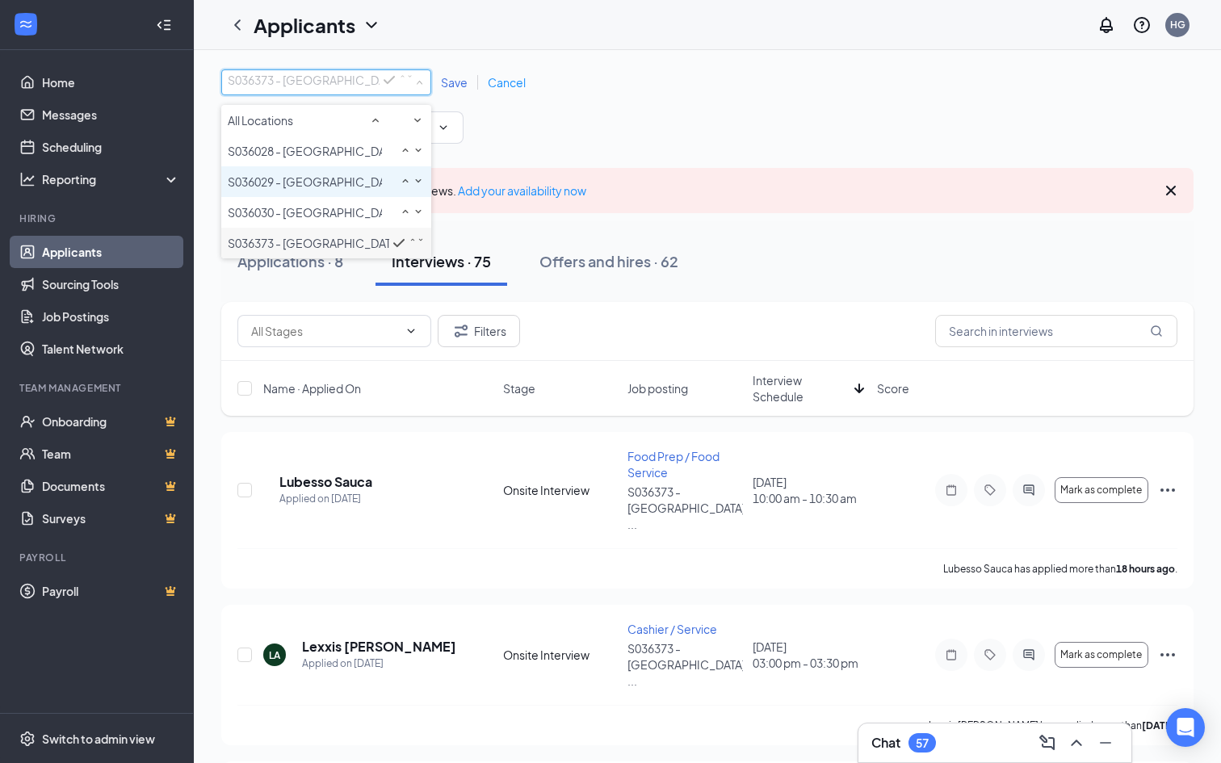
click at [333, 189] on span "S036029 - [GEOGRAPHIC_DATA]" at bounding box center [314, 181] width 173 height 15
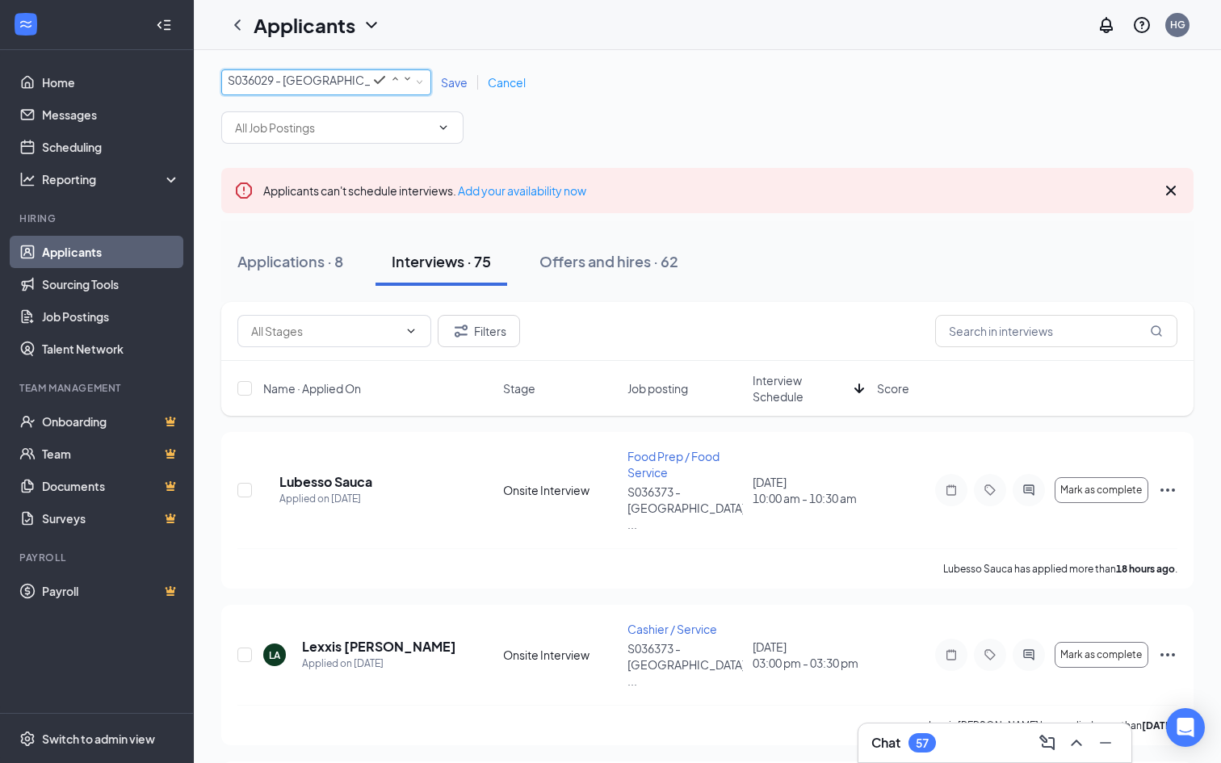
click at [450, 90] on span "Save" at bounding box center [454, 82] width 27 height 15
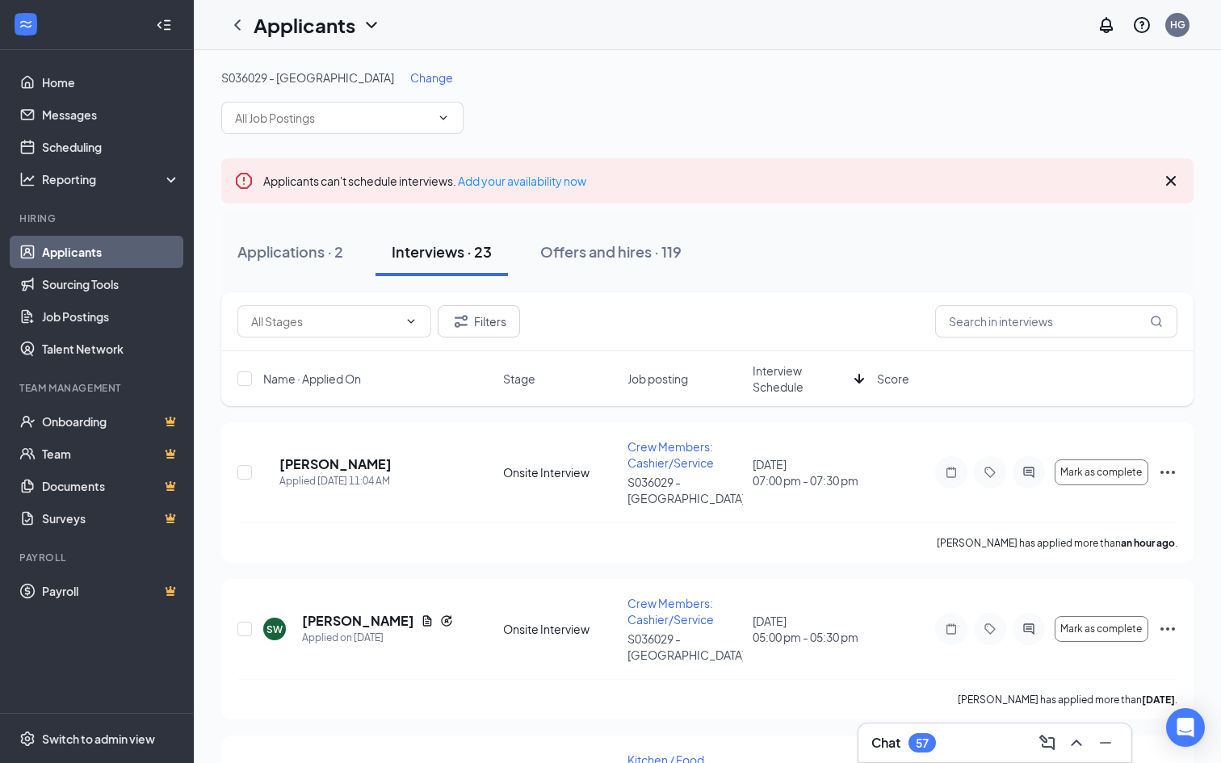
click at [410, 78] on span "Change" at bounding box center [431, 77] width 43 height 15
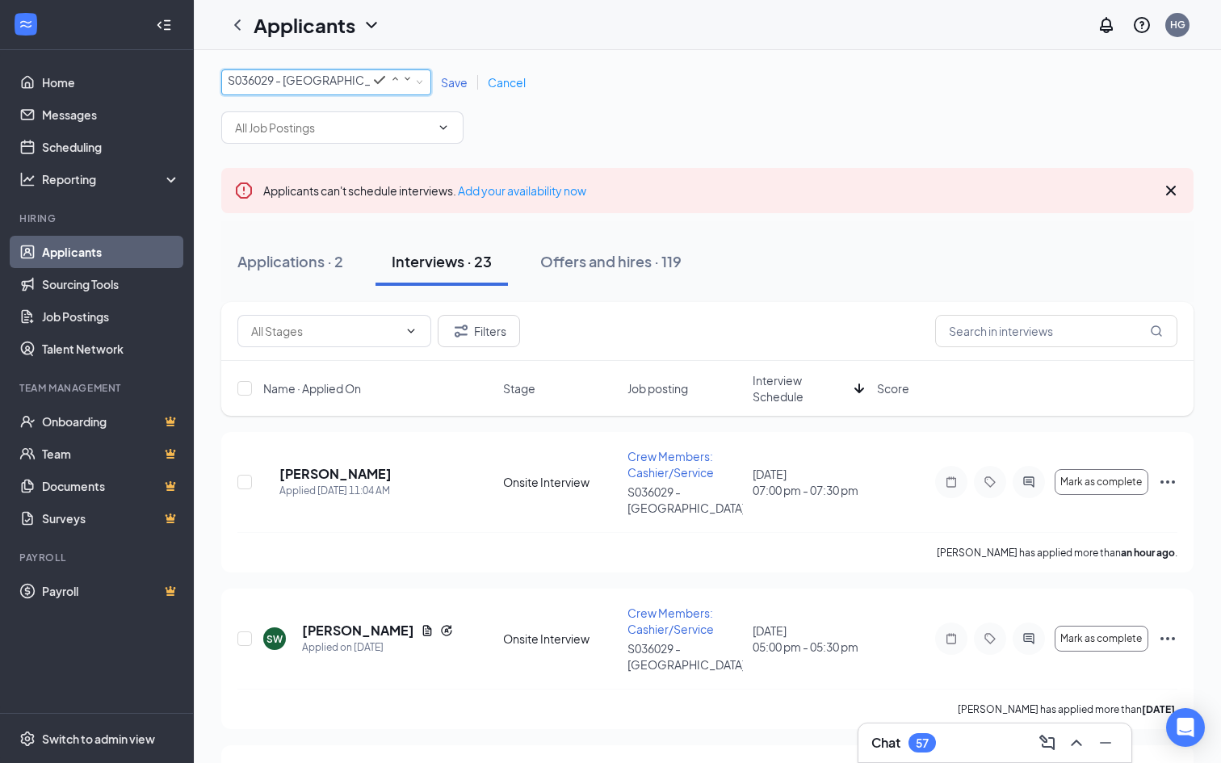
click at [361, 90] on div "S036029 - [GEOGRAPHIC_DATA]" at bounding box center [321, 79] width 186 height 19
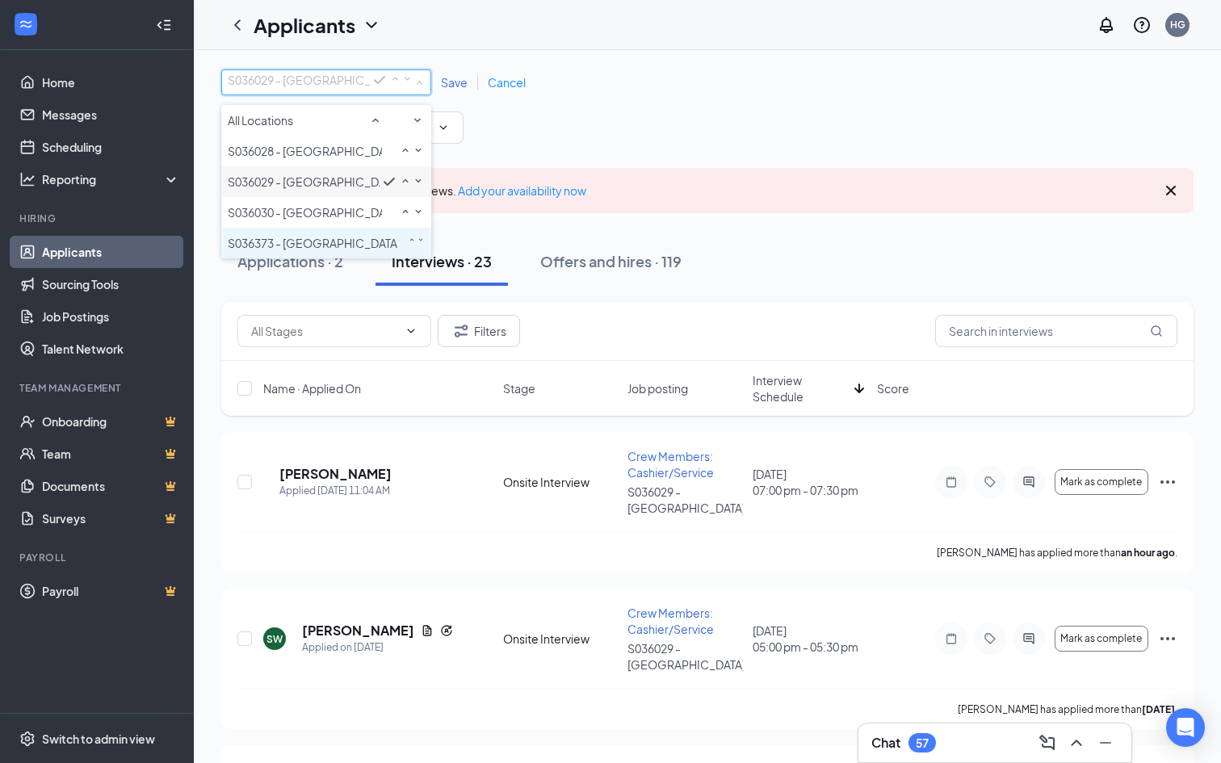
click at [313, 250] on span "S036373 - [GEOGRAPHIC_DATA], [GEOGRAPHIC_DATA]" at bounding box center [376, 243] width 296 height 15
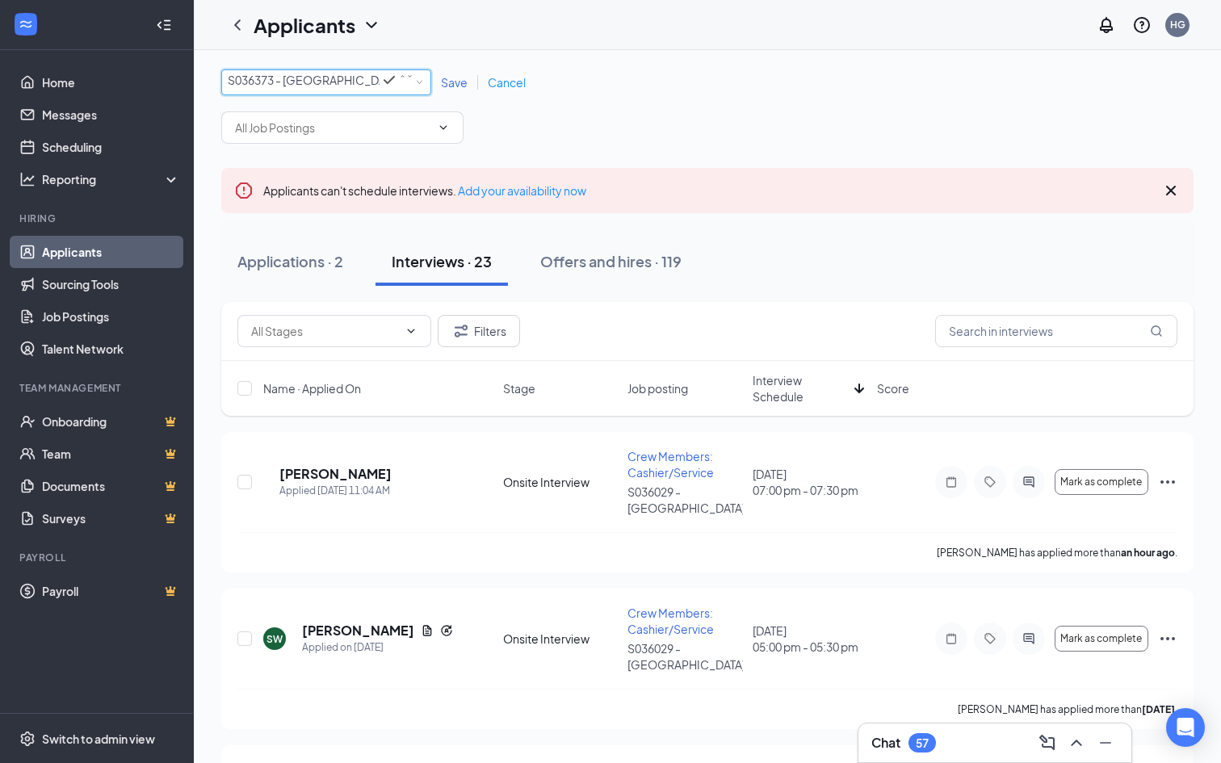
click at [447, 95] on div "All Locations S036373 - [GEOGRAPHIC_DATA], [GEOGRAPHIC_DATA] Save Cancel" at bounding box center [707, 82] width 972 height 26
click at [452, 81] on span "Save" at bounding box center [454, 82] width 27 height 15
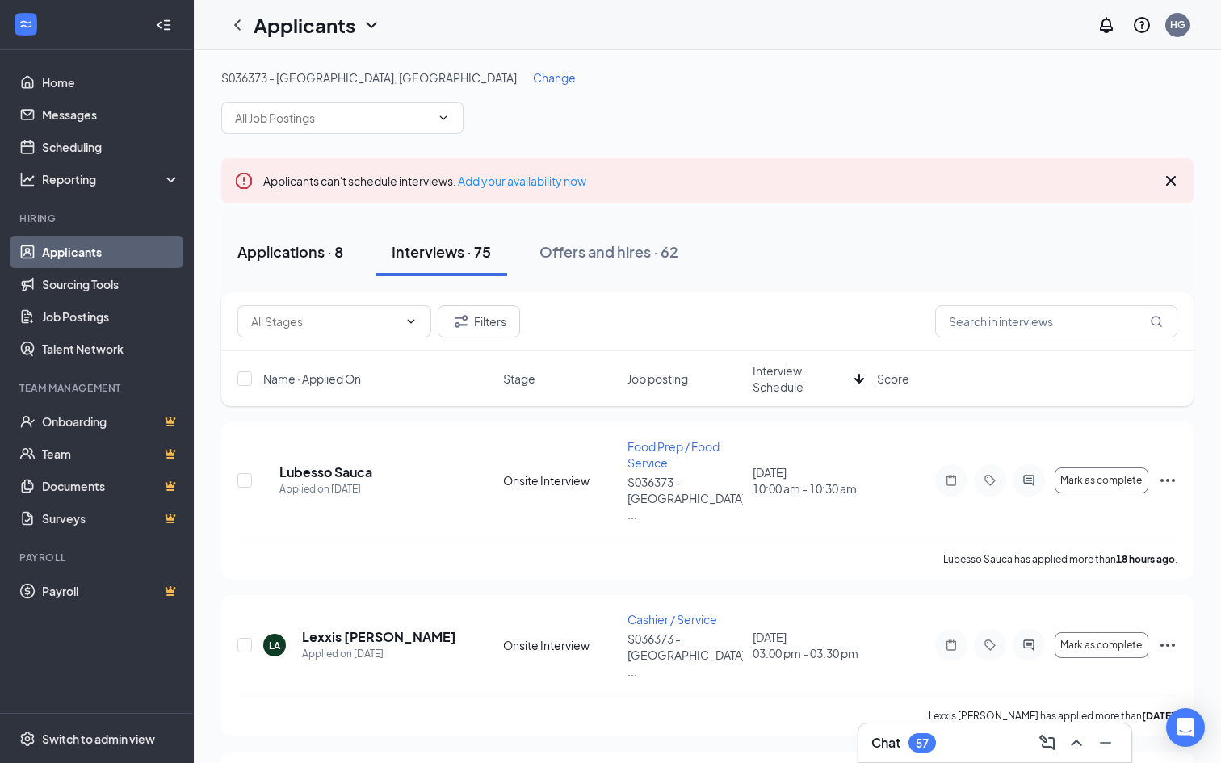
click at [294, 253] on div "Applications · 8" at bounding box center [290, 251] width 106 height 20
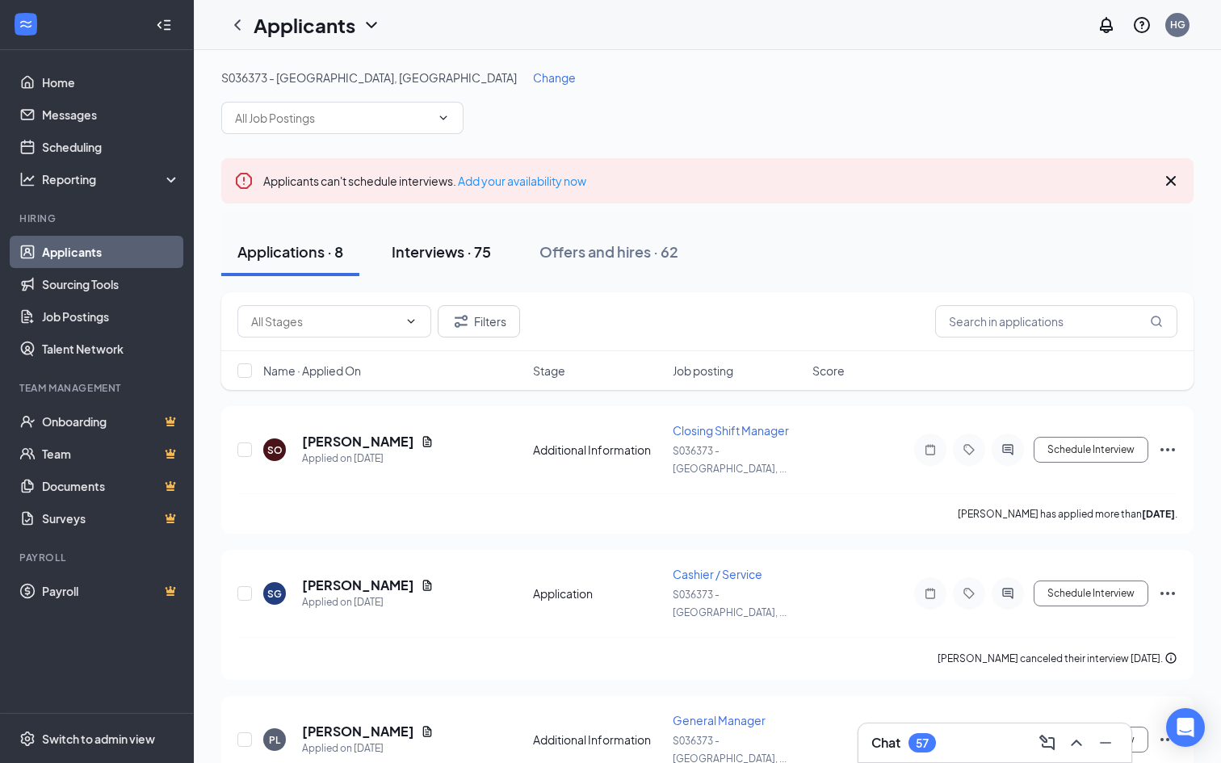
click at [412, 252] on div "Interviews · 75" at bounding box center [441, 251] width 99 height 20
